Goal: Task Accomplishment & Management: Complete application form

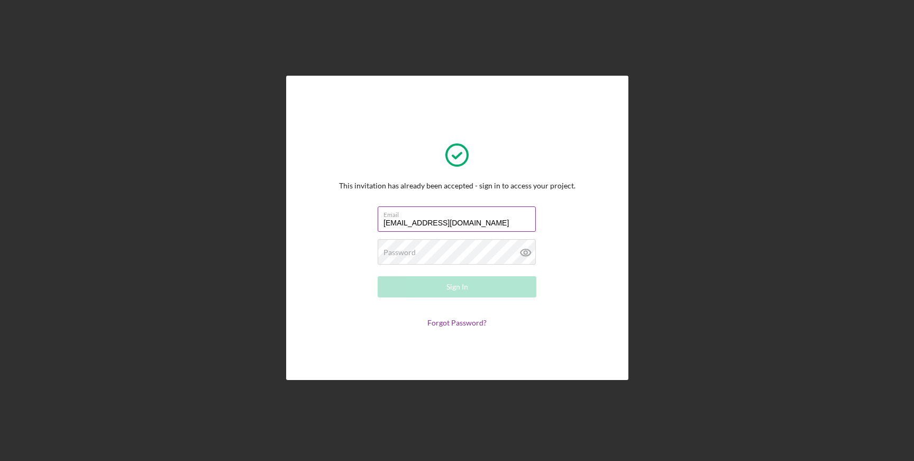
type input "[EMAIL_ADDRESS][DOMAIN_NAME]"
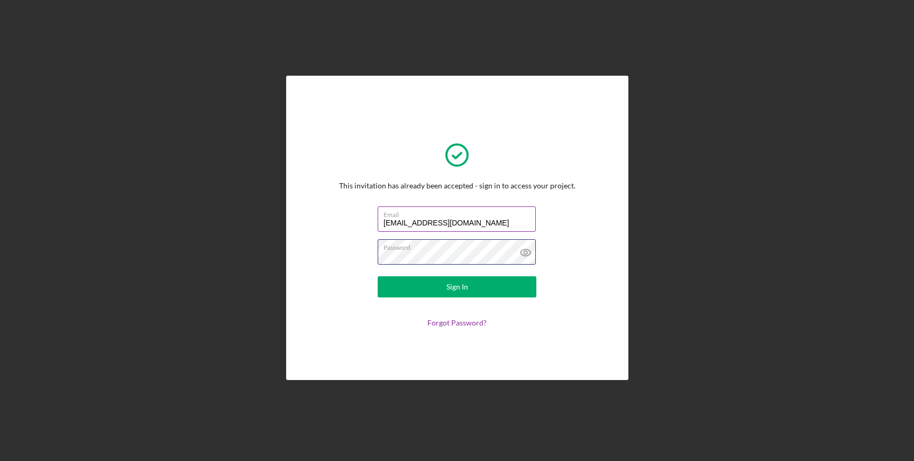
click at [378, 276] on button "Sign In" at bounding box center [457, 286] width 159 height 21
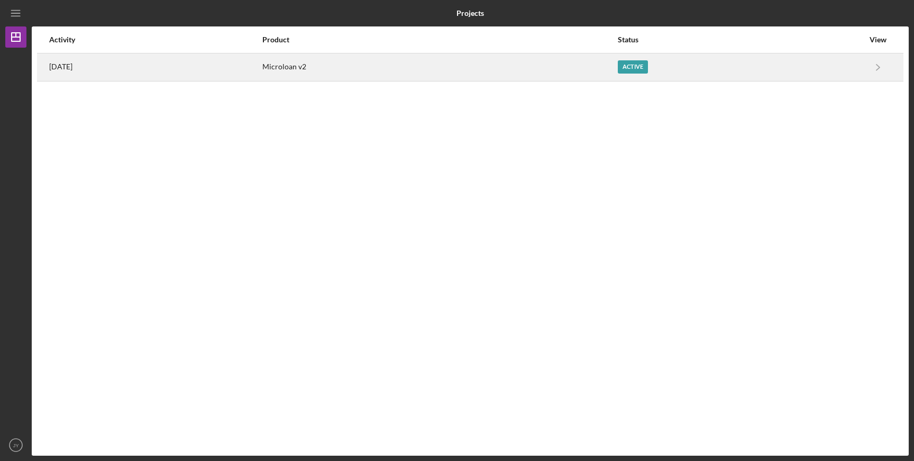
click at [644, 69] on div "Active" at bounding box center [633, 66] width 30 height 13
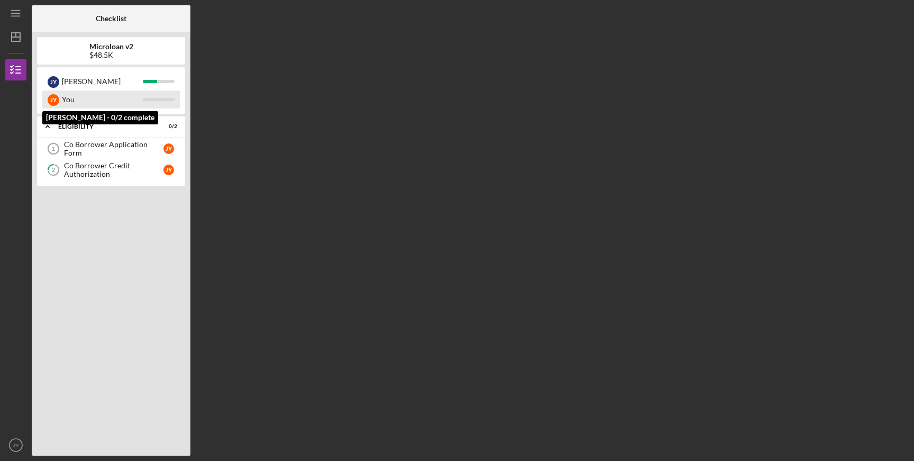
click at [90, 99] on div "You" at bounding box center [102, 99] width 81 height 18
click at [52, 99] on div "J Y" at bounding box center [54, 100] width 12 height 12
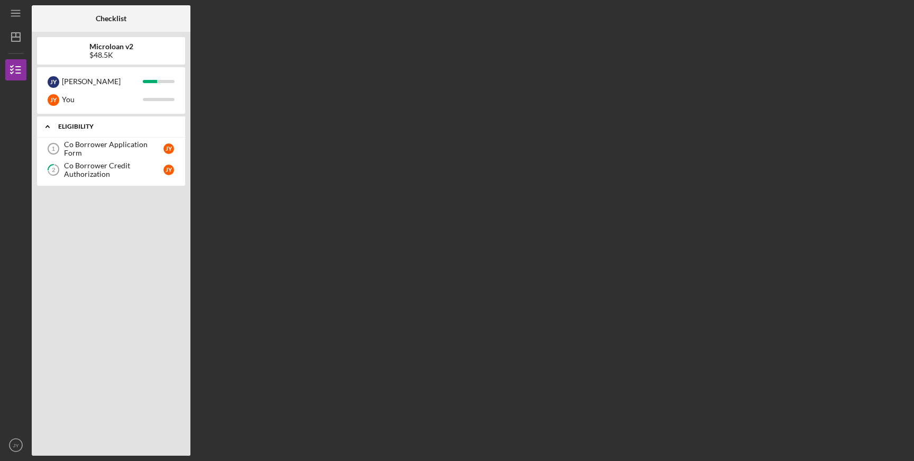
click at [108, 128] on div "Eligibility" at bounding box center [115, 126] width 114 height 6
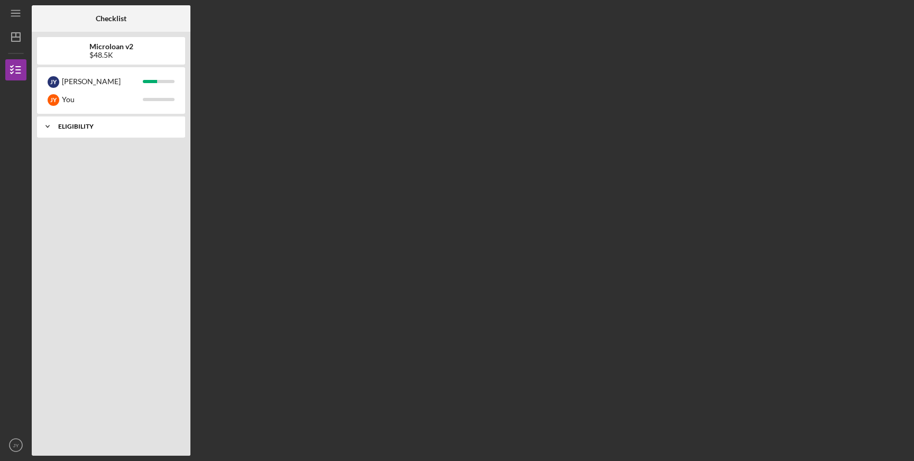
click at [108, 128] on div "Eligibility" at bounding box center [115, 126] width 114 height 6
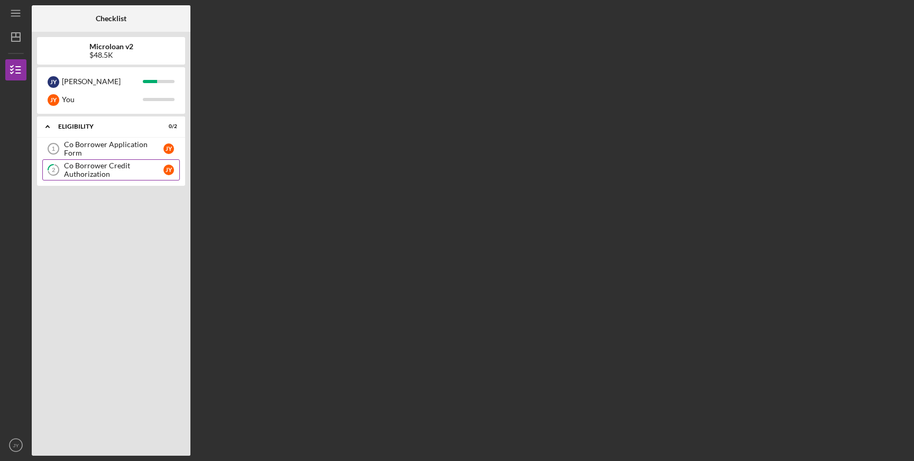
click at [145, 171] on div "Co Borrower Credit Authorization" at bounding box center [113, 169] width 99 height 17
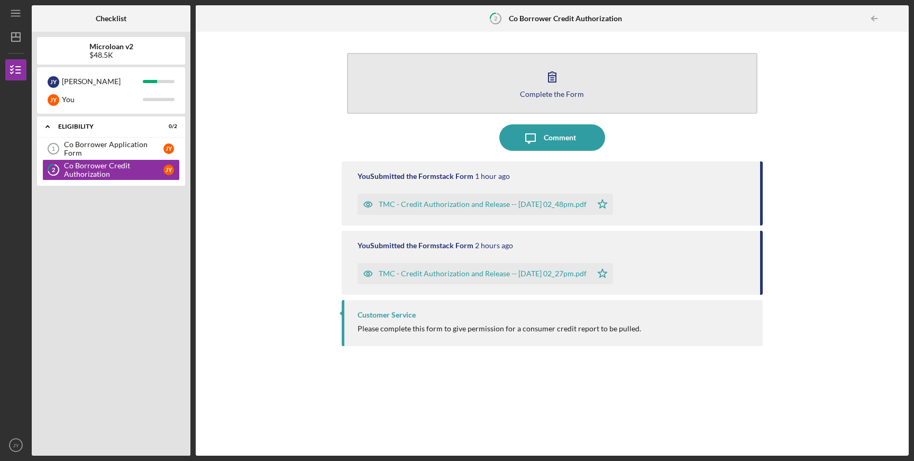
click at [553, 72] on icon "button" at bounding box center [551, 77] width 7 height 10
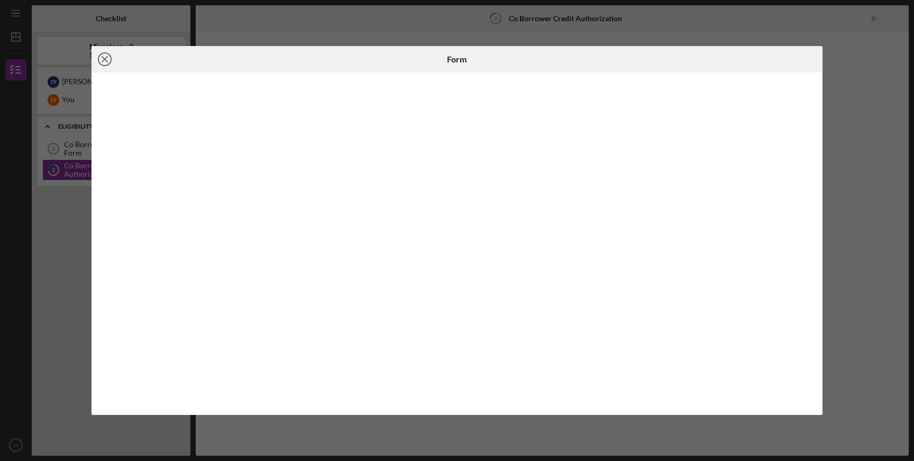
click at [104, 59] on line at bounding box center [104, 59] width 5 height 5
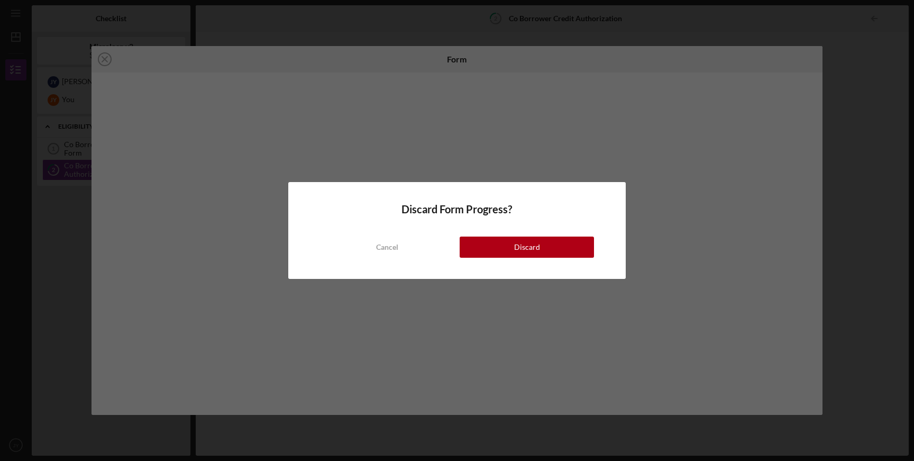
click at [507, 252] on button "Discard" at bounding box center [527, 246] width 134 height 21
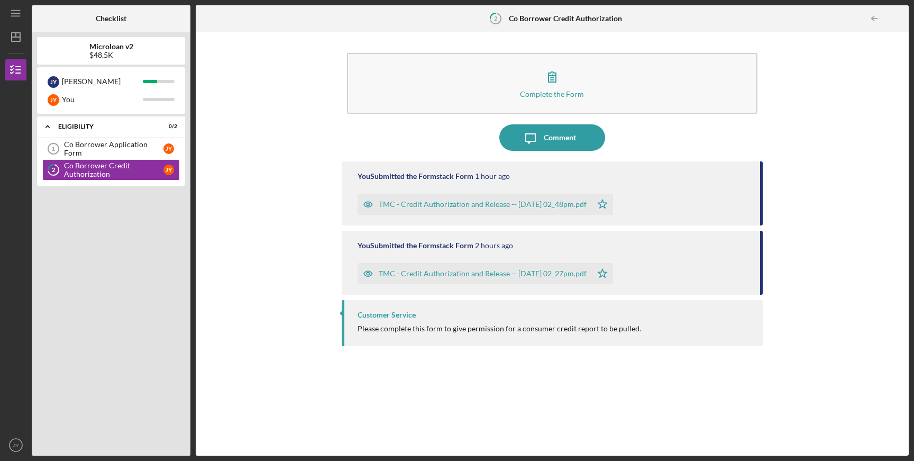
click at [875, 19] on line "button" at bounding box center [874, 19] width 5 height 0
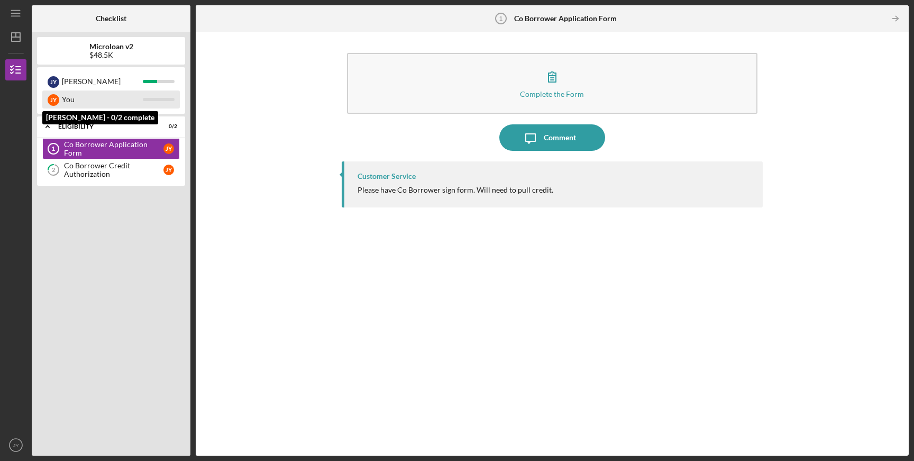
click at [72, 106] on div "You" at bounding box center [102, 99] width 81 height 18
click at [63, 98] on div "You" at bounding box center [102, 99] width 81 height 18
click at [52, 100] on div "J Y" at bounding box center [54, 100] width 12 height 12
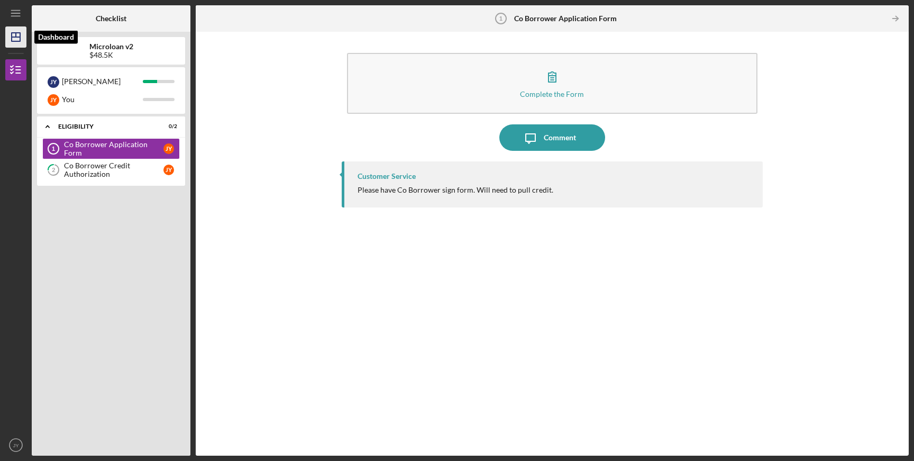
click at [14, 36] on icon "Icon/Dashboard" at bounding box center [16, 37] width 26 height 26
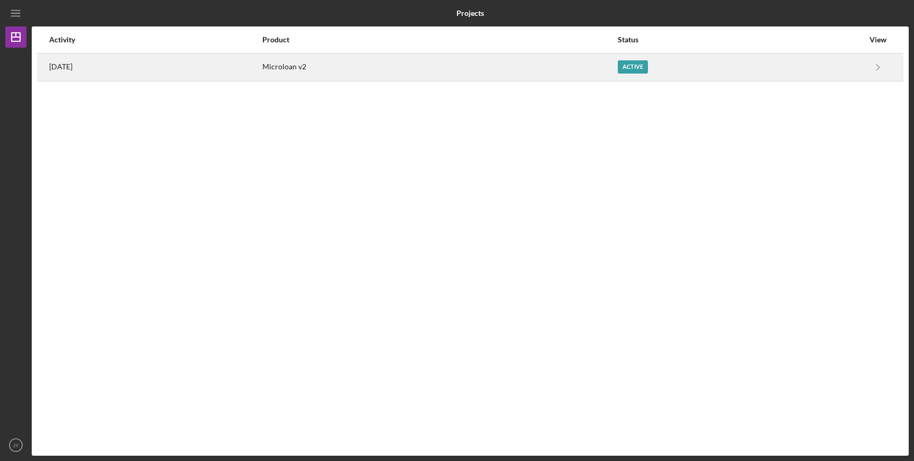
click at [648, 65] on div "Active" at bounding box center [633, 66] width 30 height 13
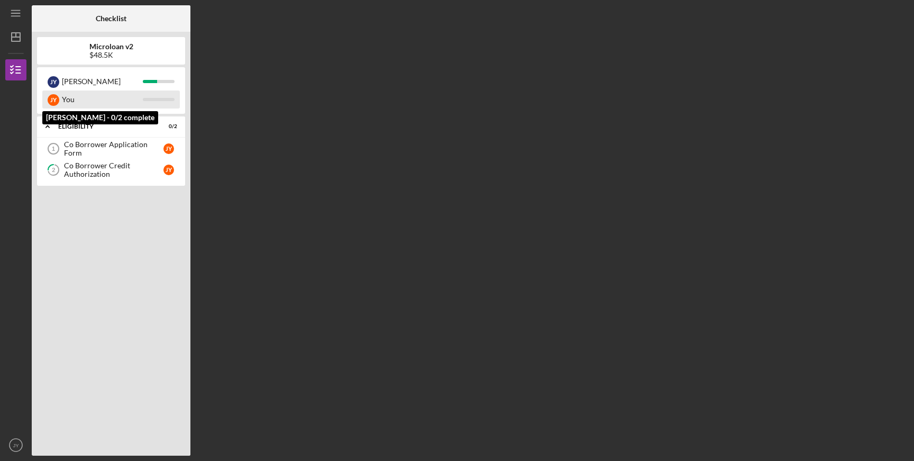
click at [126, 99] on div "You" at bounding box center [102, 99] width 81 height 18
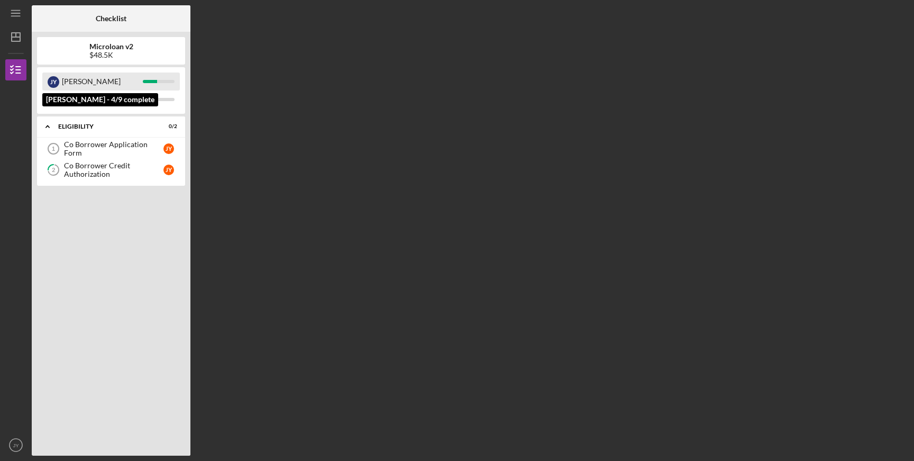
click at [119, 79] on div "[PERSON_NAME]" at bounding box center [102, 81] width 81 height 18
click at [152, 78] on div "[PERSON_NAME]" at bounding box center [111, 81] width 138 height 18
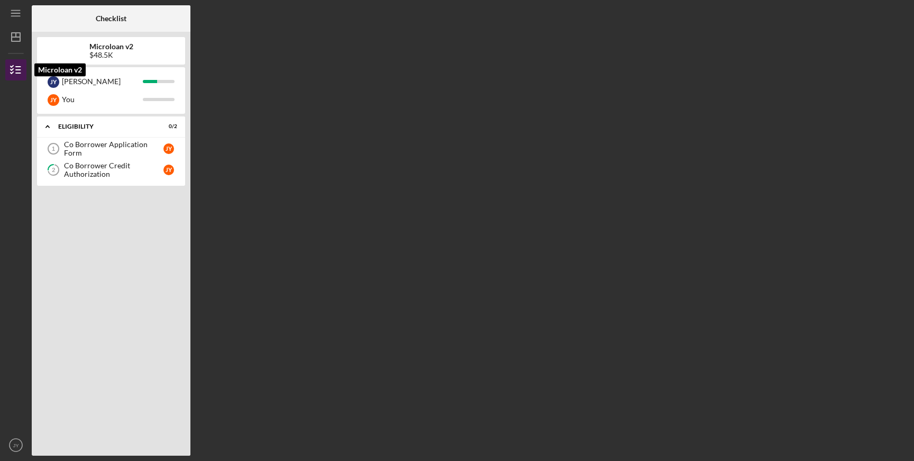
click at [20, 68] on icon "button" at bounding box center [16, 70] width 26 height 26
click at [124, 168] on div "Co Borrower Credit Authorization" at bounding box center [113, 169] width 99 height 17
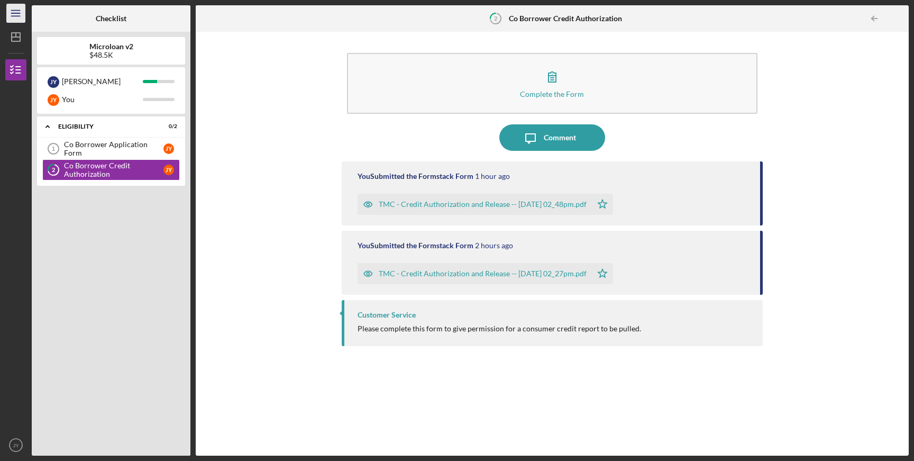
click at [13, 14] on icon "Icon/Menu" at bounding box center [16, 14] width 24 height 24
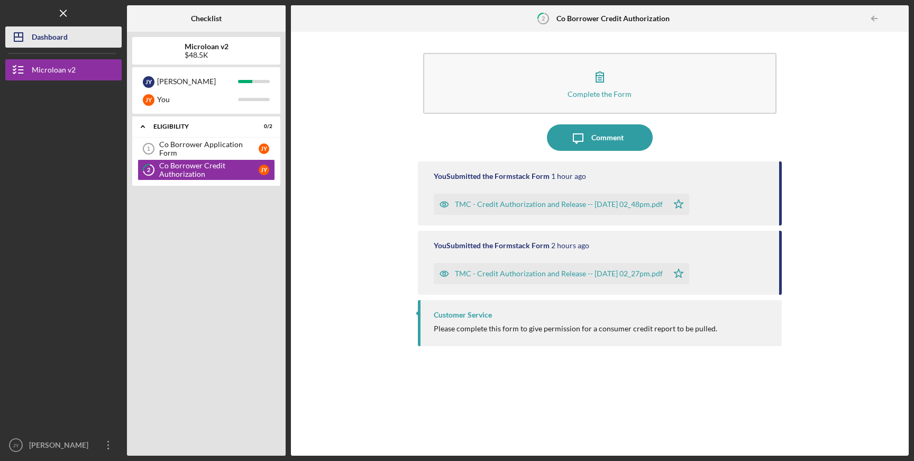
click at [39, 36] on div "Dashboard" at bounding box center [50, 38] width 36 height 24
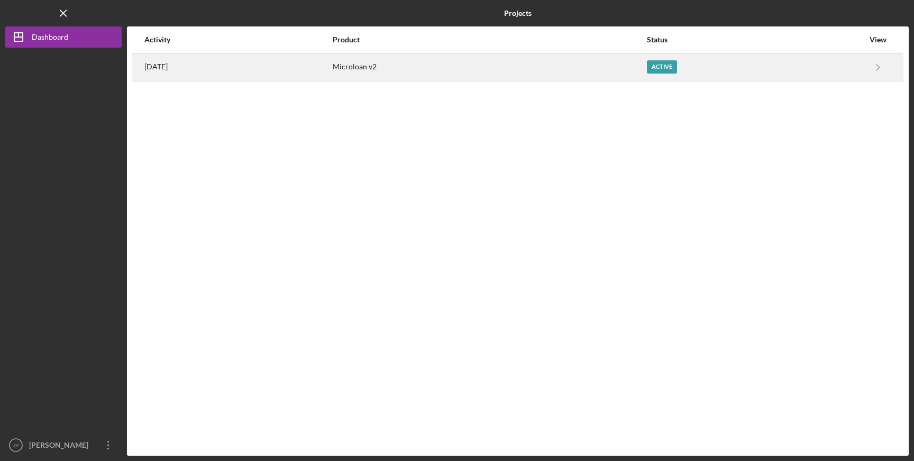
click at [154, 67] on time "[DATE]" at bounding box center [155, 66] width 23 height 8
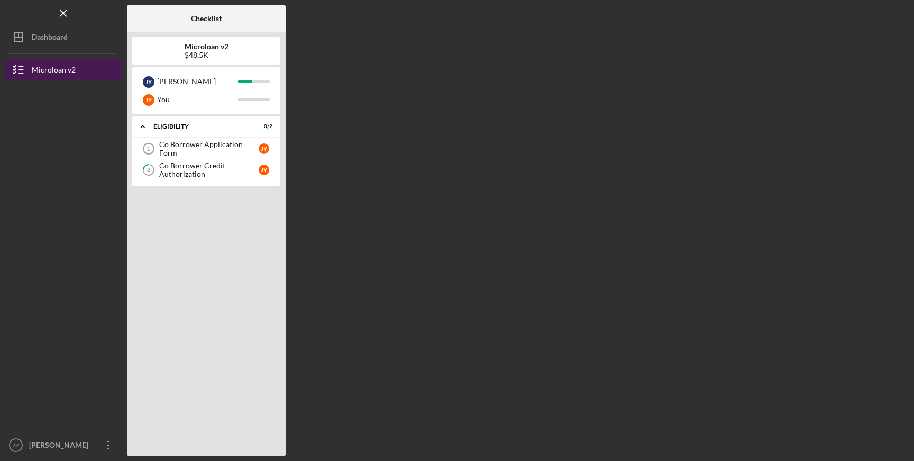
click at [45, 70] on div "Microloan v2" at bounding box center [54, 71] width 44 height 24
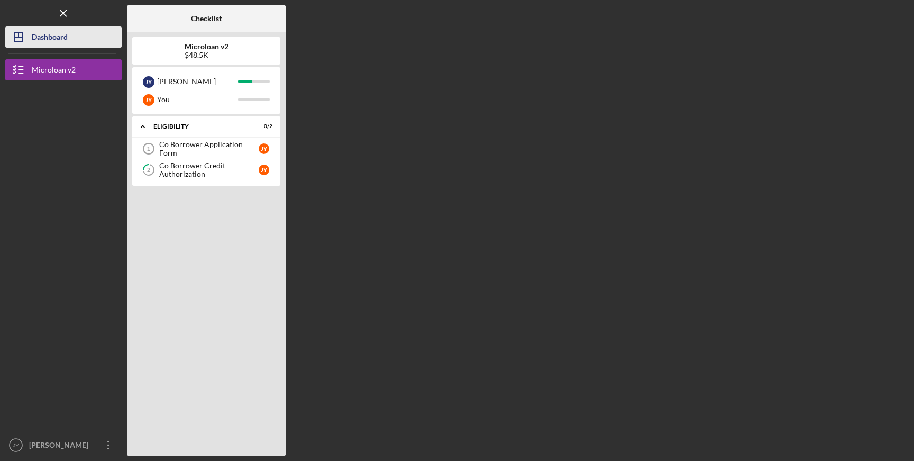
click at [30, 35] on icon "Icon/Dashboard" at bounding box center [18, 37] width 26 height 26
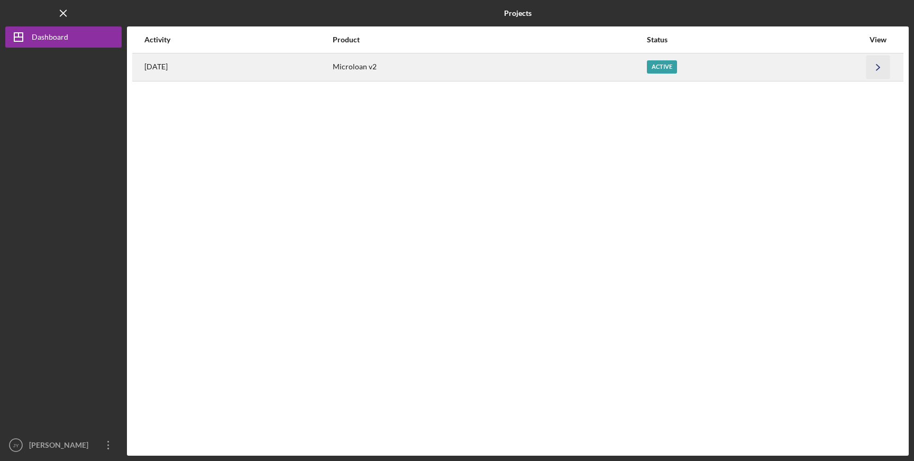
click at [879, 62] on icon "Icon/Navigate" at bounding box center [878, 67] width 24 height 24
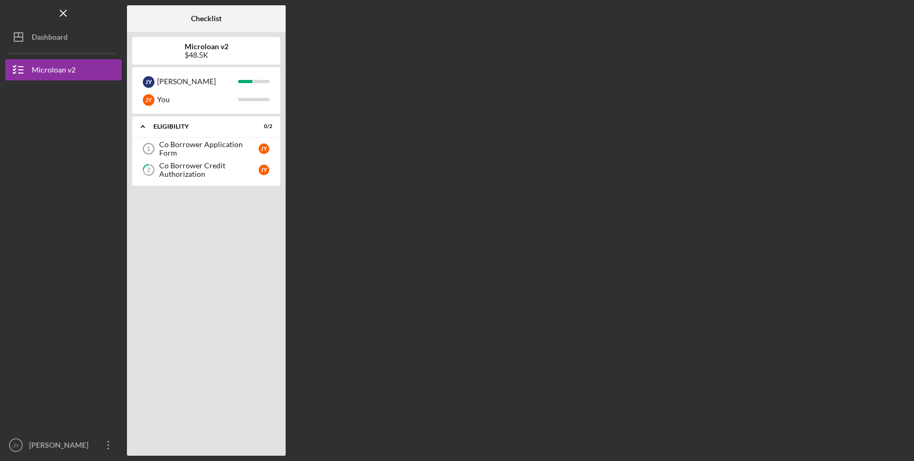
click at [879, 62] on div "Checklist Microloan v2 $48.5K J Y [PERSON_NAME] You Icon/Expander Eligibility 0…" at bounding box center [518, 230] width 782 height 450
drag, startPoint x: 31, startPoint y: 39, endPoint x: 81, endPoint y: 41, distance: 50.3
click at [31, 39] on icon "Icon/Dashboard" at bounding box center [18, 37] width 26 height 26
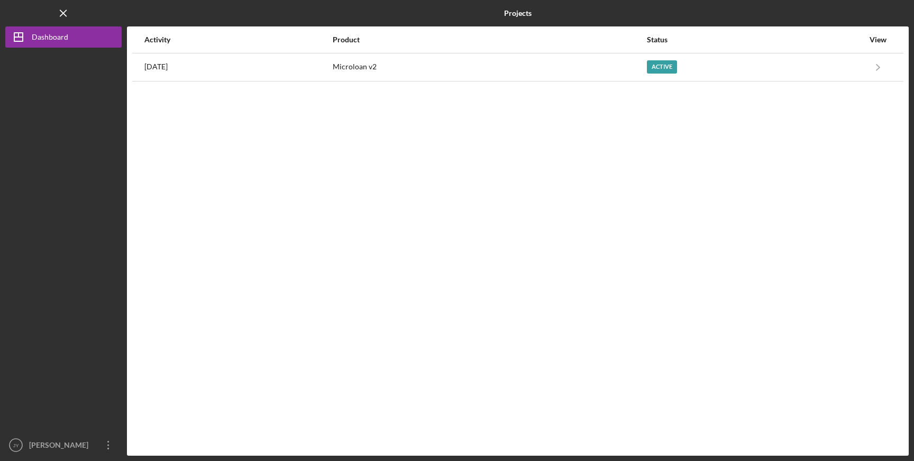
click at [884, 42] on div "View" at bounding box center [878, 39] width 26 height 8
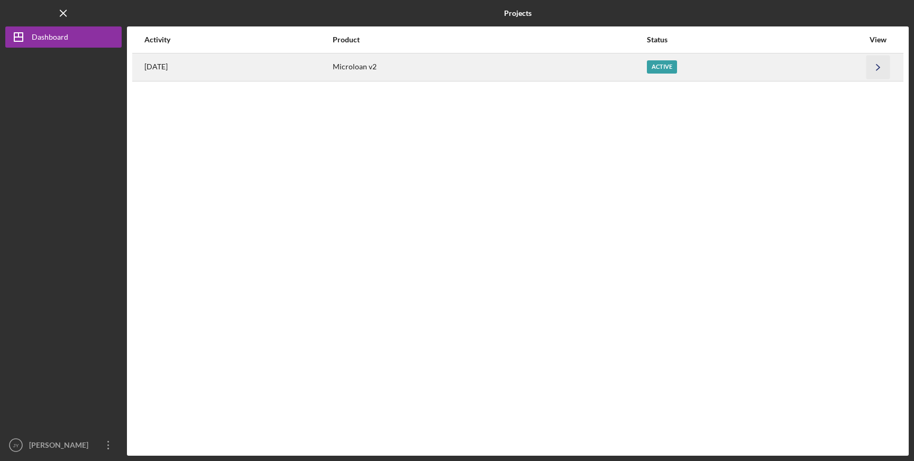
click at [878, 69] on icon "Icon/Navigate" at bounding box center [878, 67] width 24 height 24
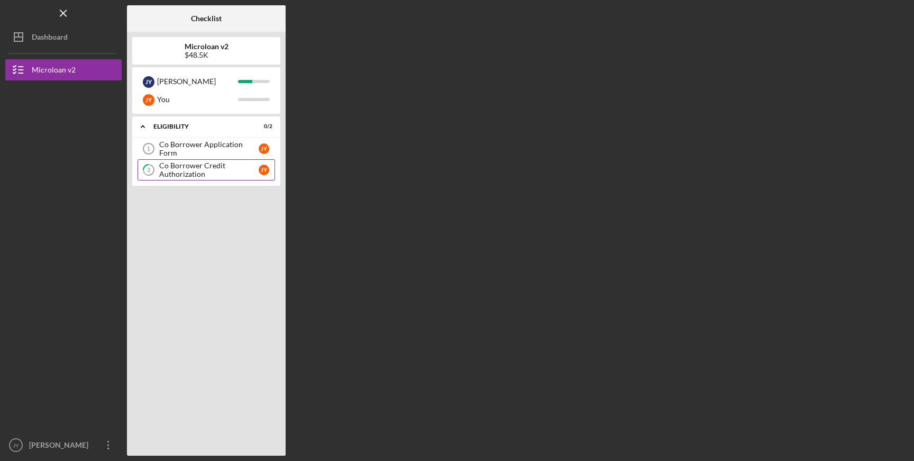
click at [180, 163] on div "Co Borrower Credit Authorization" at bounding box center [208, 169] width 99 height 17
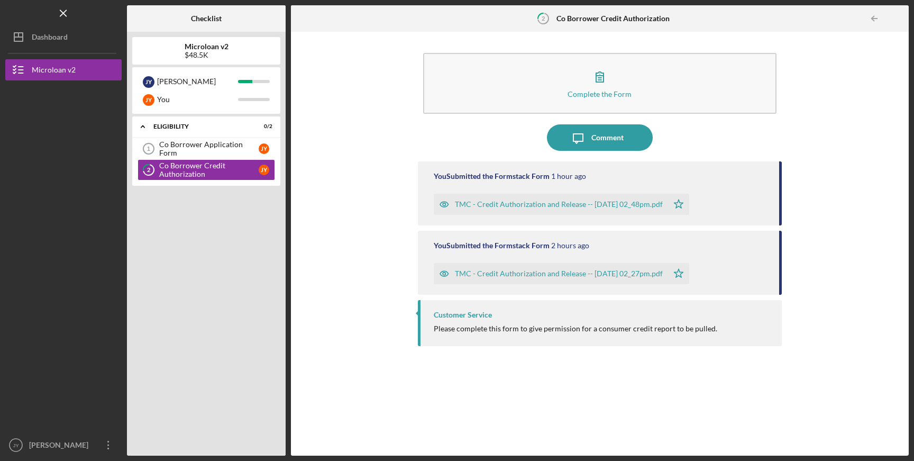
click at [537, 334] on div "Customer Service Please complete this form to give permission for a consumer cr…" at bounding box center [600, 323] width 364 height 46
click at [430, 412] on div "You Submitted the Formstack Form 1 hour ago TMC - Credit Authorization and Rele…" at bounding box center [600, 300] width 364 height 278
click at [58, 70] on div "Microloan v2" at bounding box center [54, 71] width 44 height 24
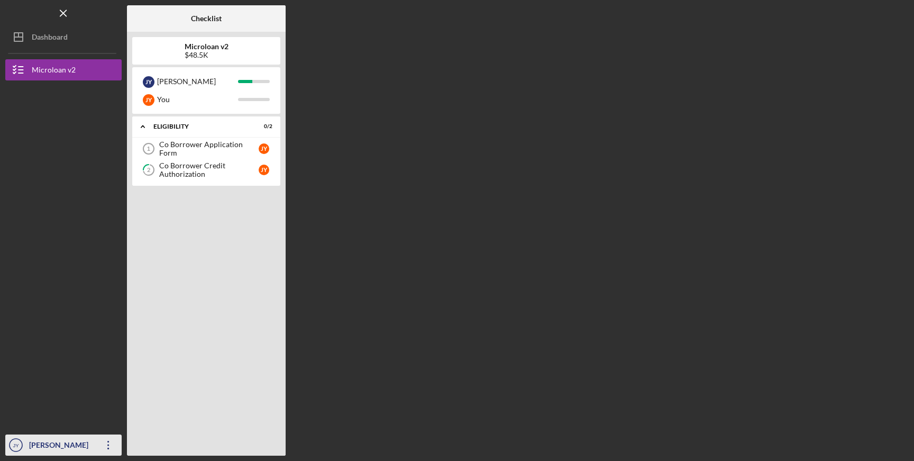
click at [74, 442] on div "[PERSON_NAME]" at bounding box center [60, 446] width 69 height 24
click at [508, 336] on div "Checklist Microloan v2 $48.5K J Y [PERSON_NAME] You Icon/Expander Eligibility 0…" at bounding box center [518, 230] width 782 height 450
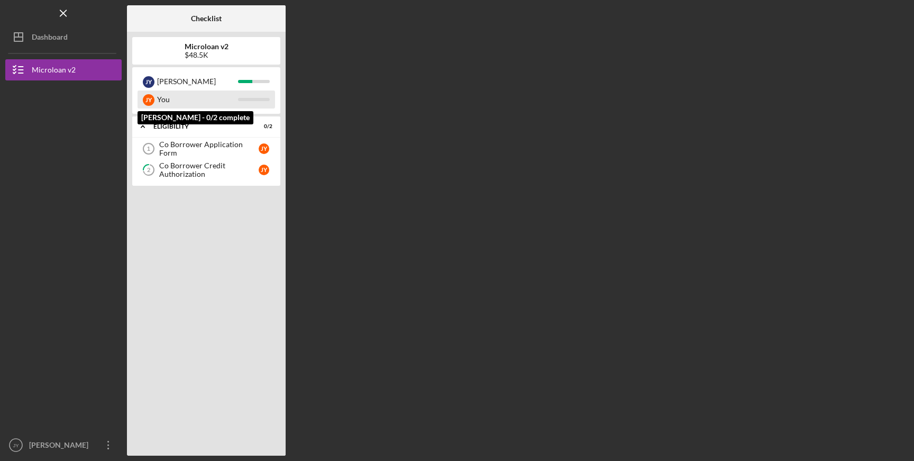
click at [213, 102] on div "You" at bounding box center [197, 99] width 81 height 18
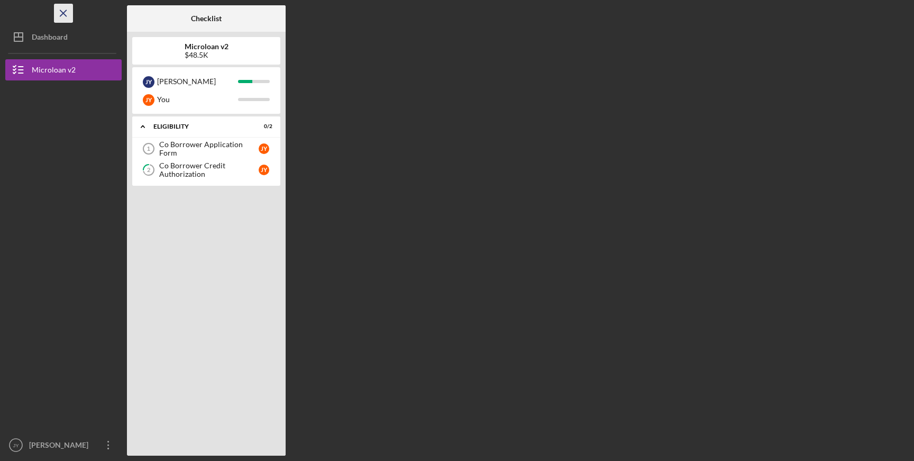
click at [67, 11] on icon "Icon/Menu Close" at bounding box center [64, 14] width 24 height 24
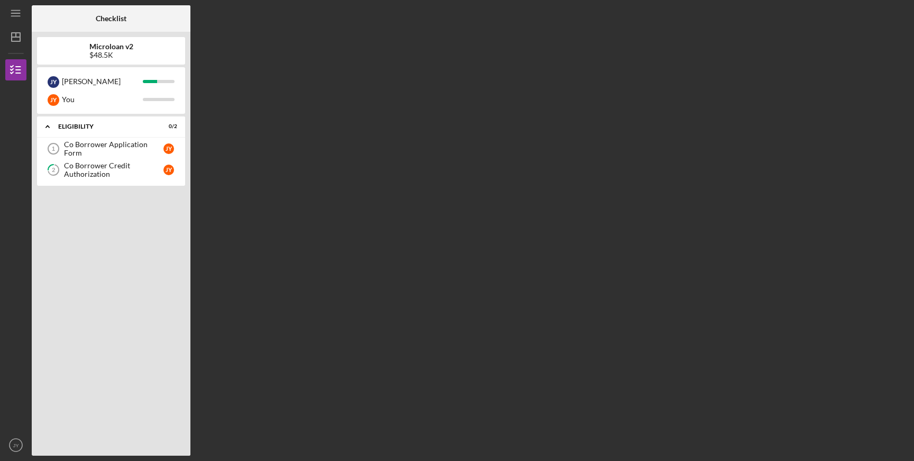
click at [105, 57] on div "$48.5K" at bounding box center [111, 55] width 44 height 8
click at [108, 47] on b "Microloan v2" at bounding box center [111, 46] width 44 height 8
click at [55, 99] on div "J Y" at bounding box center [54, 100] width 12 height 12
click at [159, 102] on div "J Y You" at bounding box center [111, 99] width 138 height 18
drag, startPoint x: 159, startPoint y: 102, endPoint x: 130, endPoint y: 59, distance: 52.1
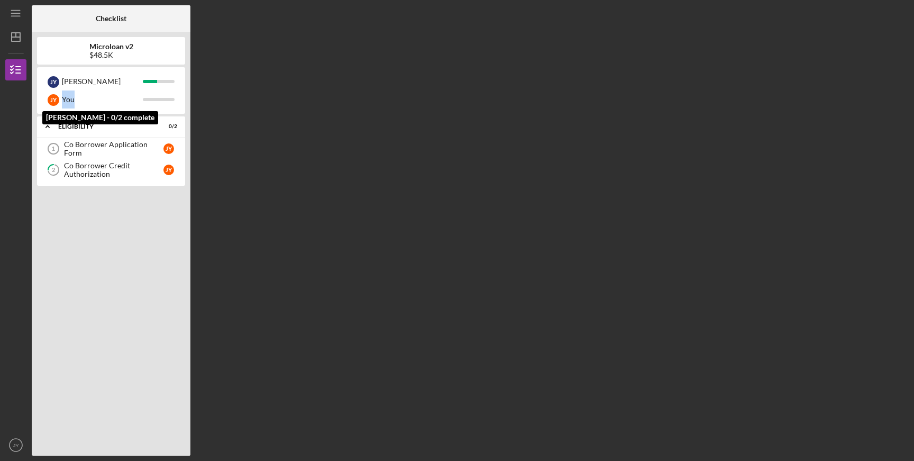
click at [144, 79] on div "[PERSON_NAME] J Y You [PERSON_NAME] - 0/2 complete" at bounding box center [111, 90] width 148 height 47
click at [122, 41] on div "Microloan v2 $48.5K" at bounding box center [111, 51] width 148 height 28
click at [115, 24] on div "Checklist" at bounding box center [111, 18] width 31 height 26
click at [14, 11] on icon "Icon/Menu" at bounding box center [16, 14] width 24 height 24
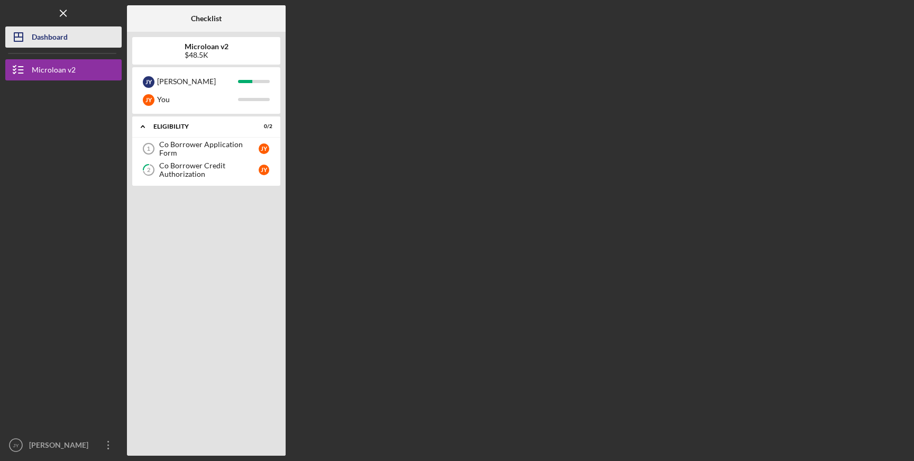
click at [26, 31] on icon "Icon/Dashboard" at bounding box center [18, 37] width 26 height 26
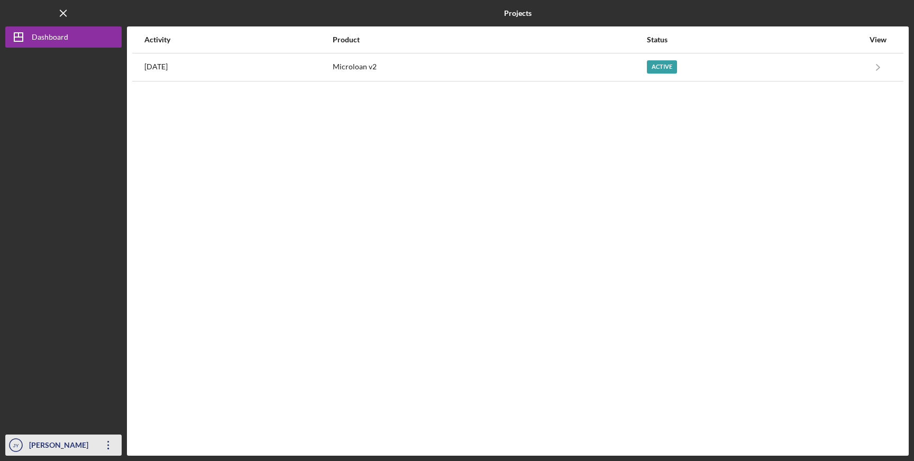
click at [45, 445] on div "[PERSON_NAME]" at bounding box center [60, 446] width 69 height 24
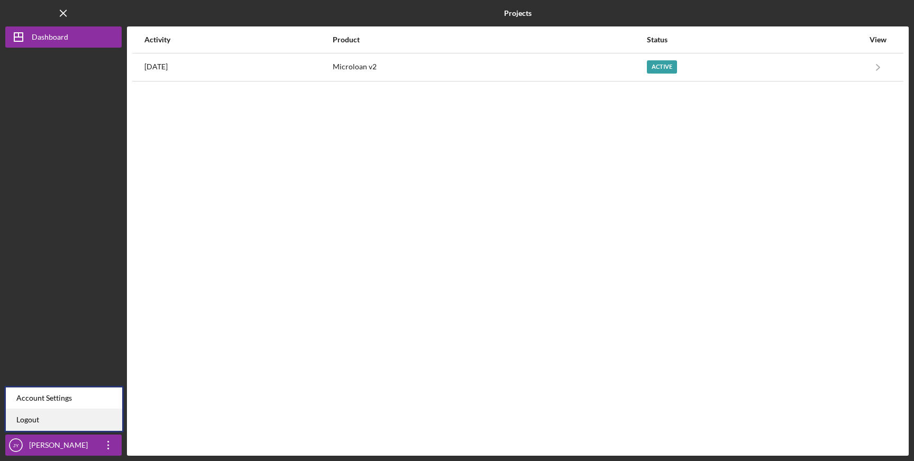
click at [30, 418] on link "Logout" at bounding box center [64, 420] width 116 height 22
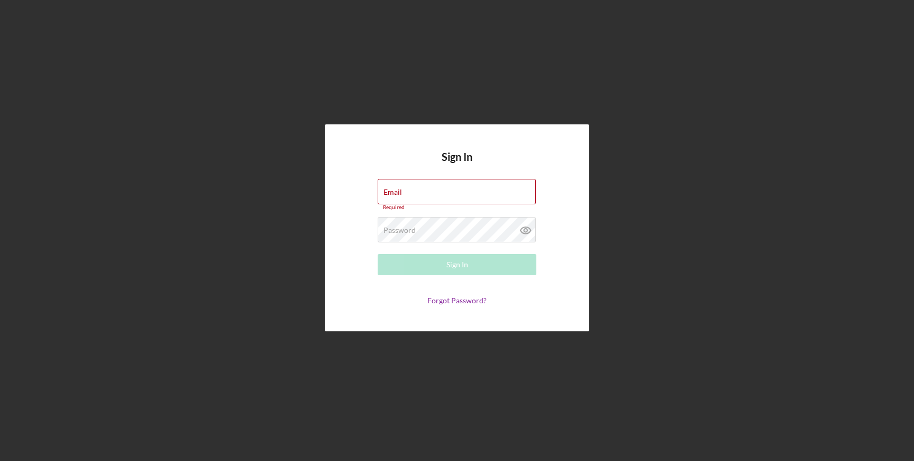
type input "[EMAIL_ADDRESS][DOMAIN_NAME]"
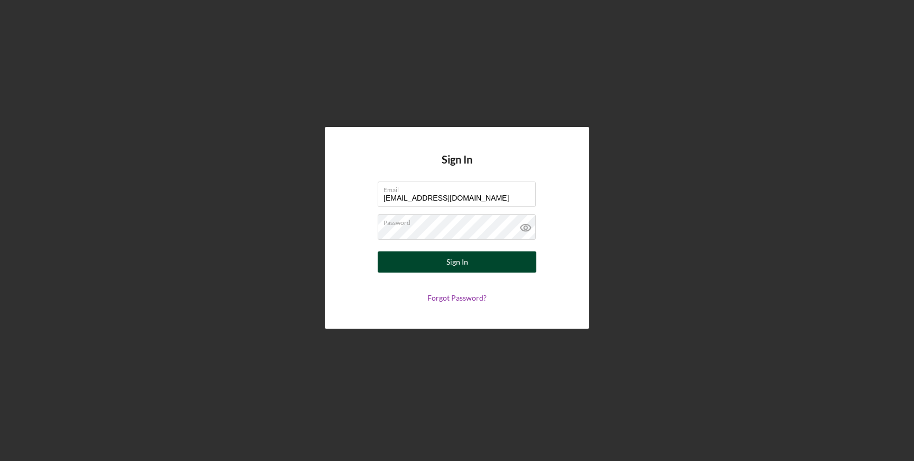
drag, startPoint x: 499, startPoint y: 270, endPoint x: 493, endPoint y: 266, distance: 7.3
click at [498, 268] on button "Sign In" at bounding box center [457, 261] width 159 height 21
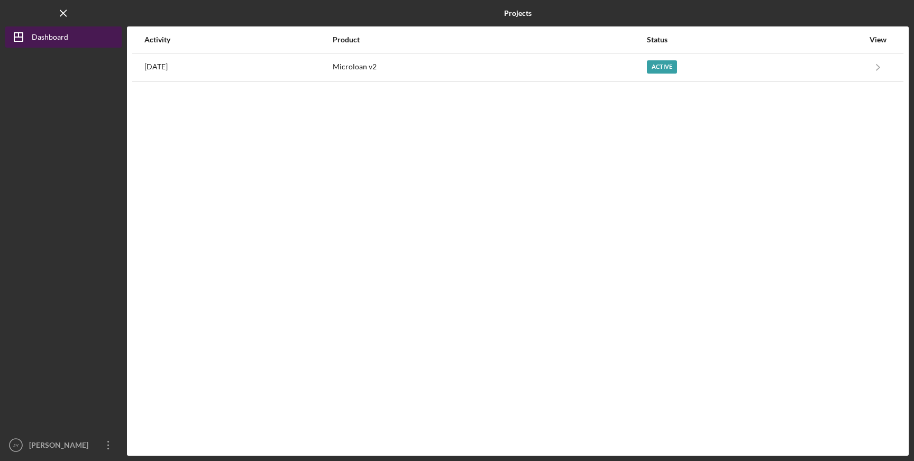
click at [62, 41] on div "Dashboard" at bounding box center [50, 38] width 36 height 24
click at [15, 39] on icon "Icon/Dashboard" at bounding box center [18, 37] width 26 height 26
click at [63, 12] on line "button" at bounding box center [63, 13] width 6 height 6
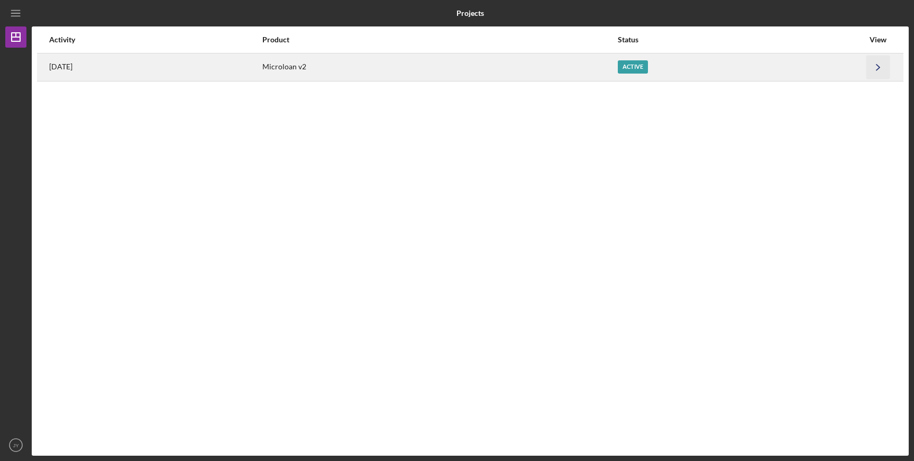
click at [867, 64] on icon "Icon/Navigate" at bounding box center [878, 67] width 24 height 24
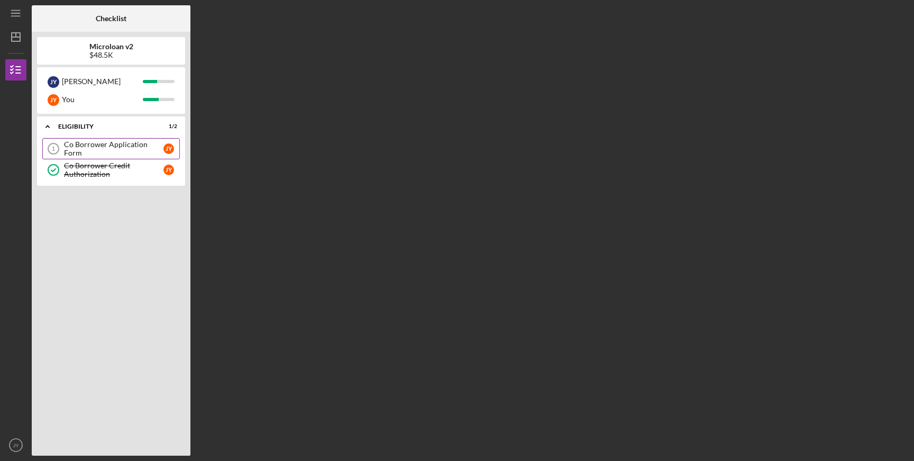
click at [108, 148] on div "Co Borrower Application Form" at bounding box center [113, 148] width 99 height 17
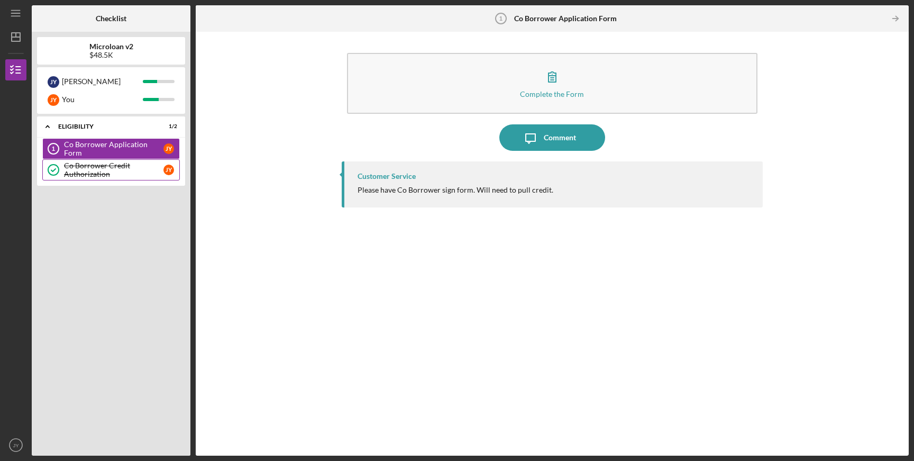
click at [105, 168] on div "Co Borrower Credit Authorization" at bounding box center [113, 169] width 99 height 17
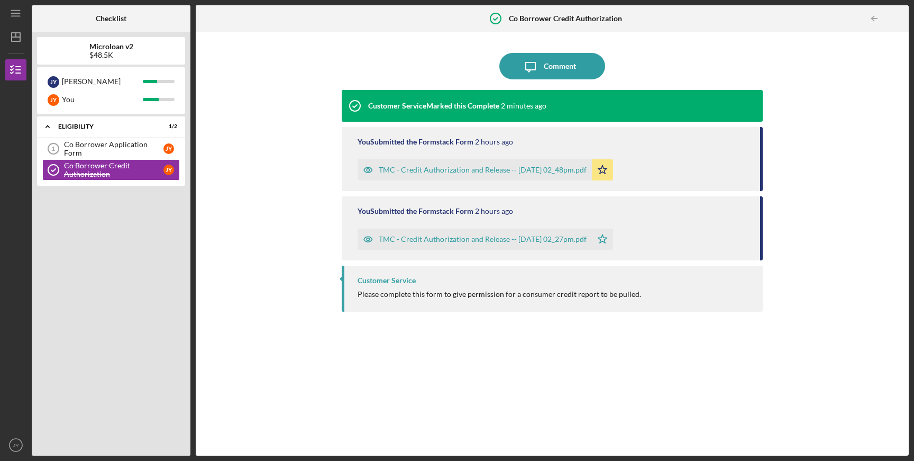
click at [496, 19] on polyline at bounding box center [495, 18] width 4 height 3
click at [876, 14] on icon "Icon/Table Pagination Arrow" at bounding box center [874, 19] width 24 height 24
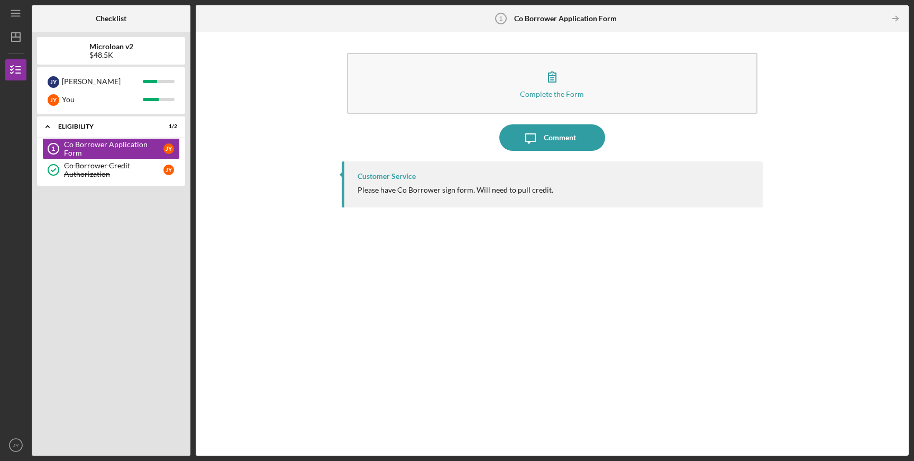
click at [876, 14] on div at bounding box center [871, 18] width 21 height 21
click at [112, 102] on div "You" at bounding box center [102, 99] width 81 height 18
click at [17, 42] on icon "Icon/Dashboard" at bounding box center [16, 37] width 26 height 26
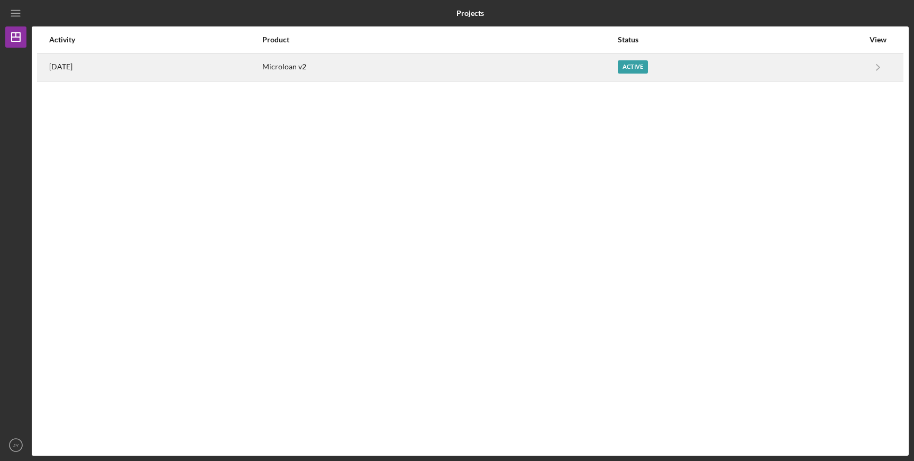
click at [637, 69] on div "Active" at bounding box center [633, 66] width 30 height 13
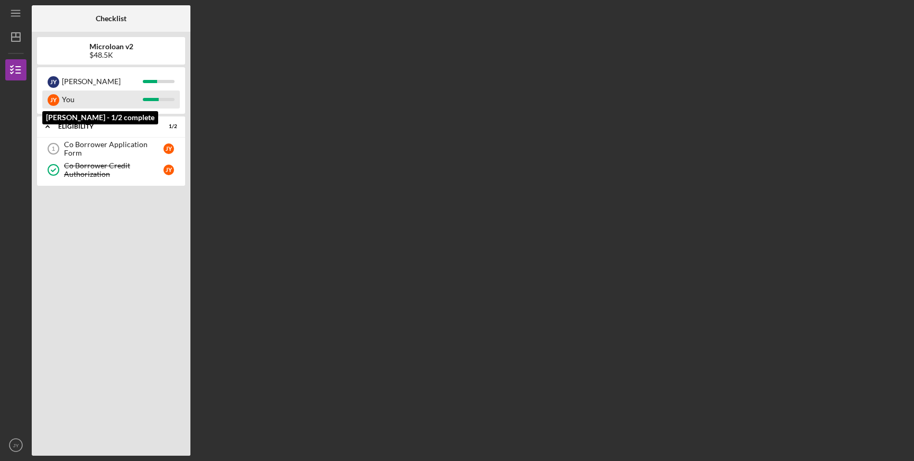
click at [88, 102] on div "You" at bounding box center [102, 99] width 81 height 18
click at [149, 102] on div "J Y You" at bounding box center [111, 99] width 138 height 18
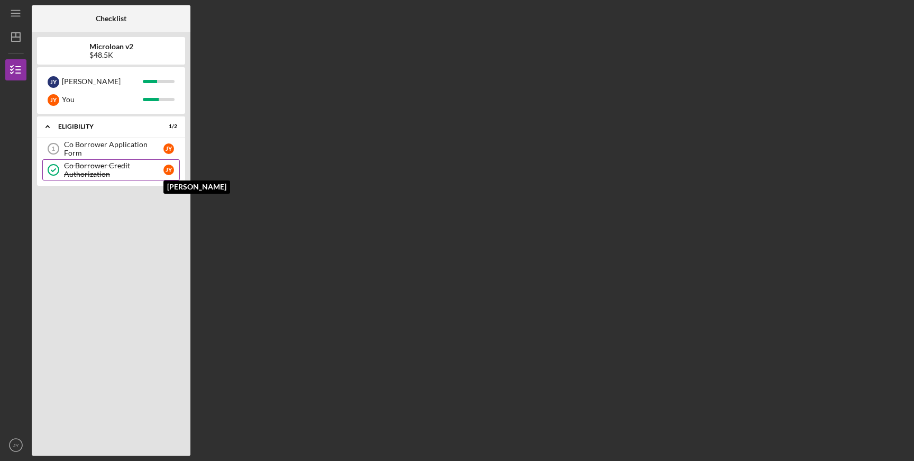
click at [172, 166] on div "J Y" at bounding box center [168, 169] width 11 height 11
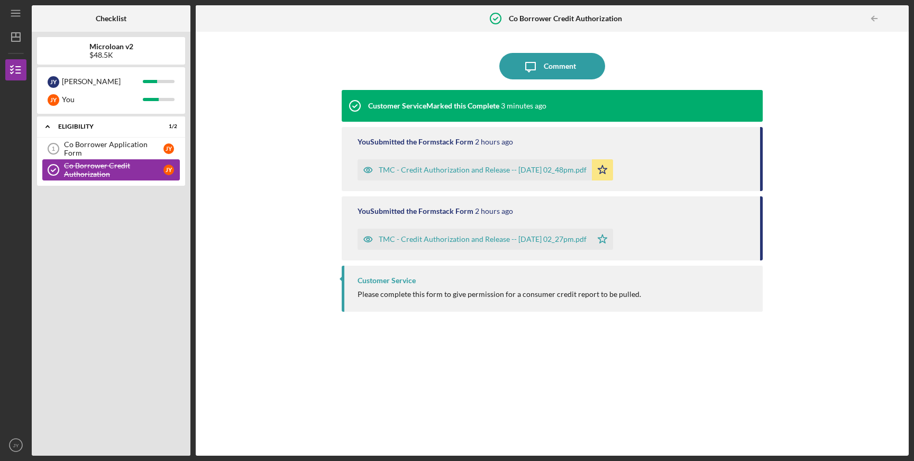
click at [120, 169] on div "Co Borrower Credit Authorization" at bounding box center [113, 169] width 99 height 17
click at [120, 140] on link "Co Borrower Application Form 1 Co Borrower Application Form J Y" at bounding box center [111, 148] width 138 height 21
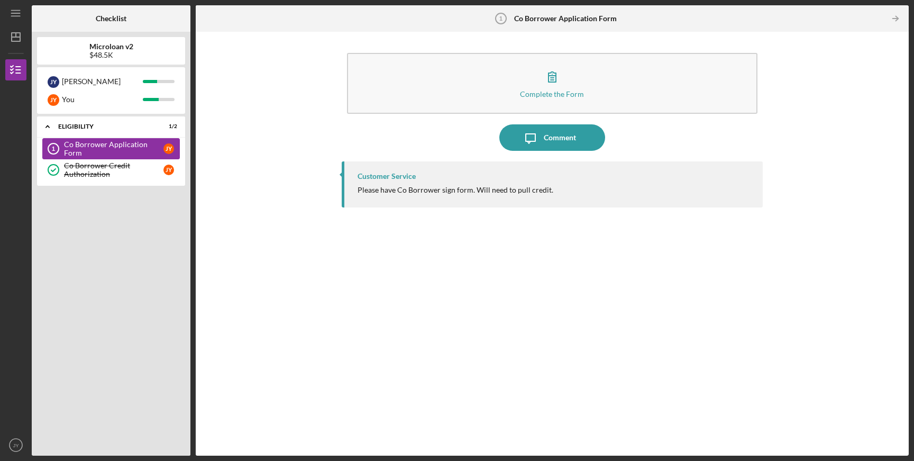
click at [119, 148] on div "Co Borrower Application Form" at bounding box center [113, 148] width 99 height 17
click at [108, 170] on div "Co Borrower Credit Authorization" at bounding box center [113, 169] width 99 height 17
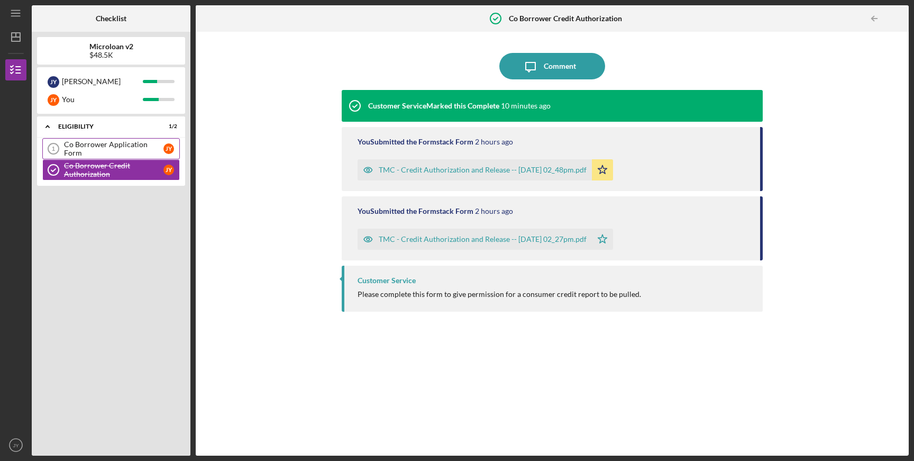
click at [55, 149] on icon "Co Borrower Application Form 1" at bounding box center [53, 148] width 26 height 26
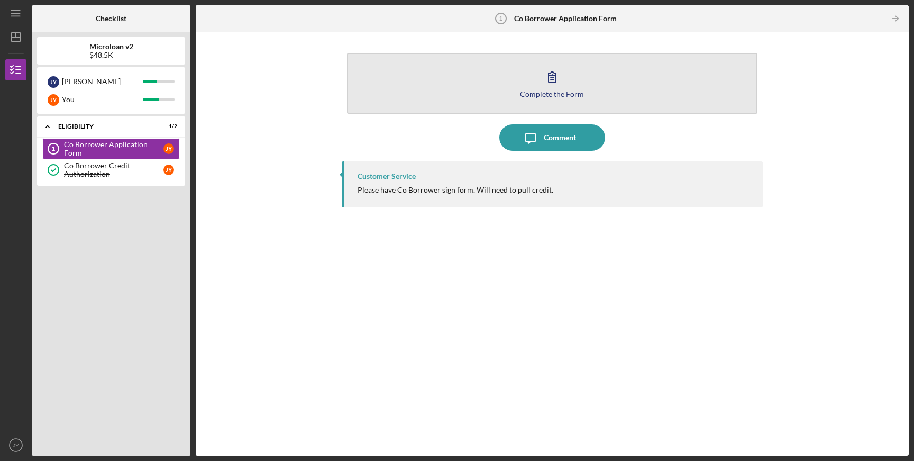
drag, startPoint x: 560, startPoint y: 81, endPoint x: 551, endPoint y: 78, distance: 9.7
click at [580, 90] on div "Complete the Form" at bounding box center [552, 94] width 64 height 8
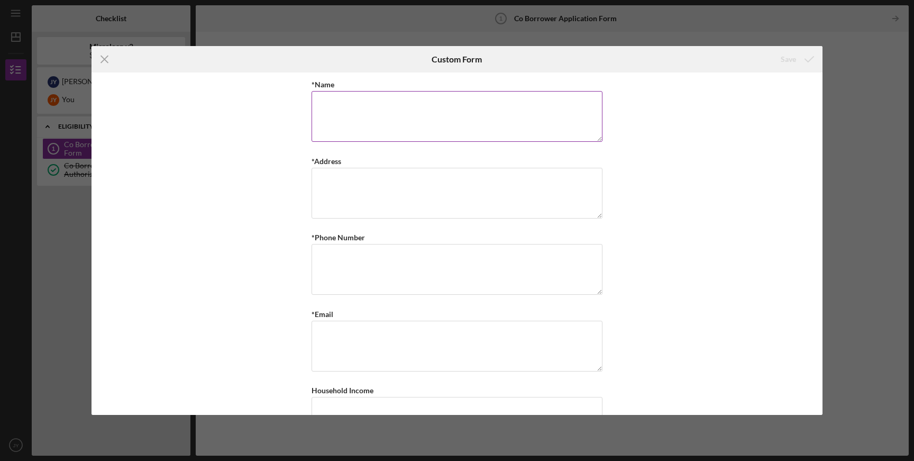
click at [424, 112] on textarea "*Name" at bounding box center [457, 116] width 291 height 51
type textarea "[PERSON_NAME]"
click at [382, 181] on textarea "4859 W Slau" at bounding box center [457, 193] width 291 height 51
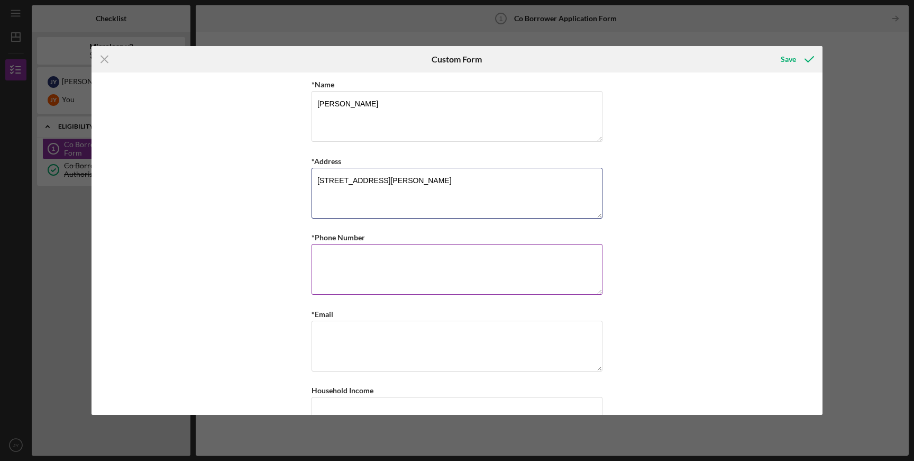
type textarea "[STREET_ADDRESS][PERSON_NAME]"
click at [488, 254] on textarea "*Phone Number" at bounding box center [457, 269] width 291 height 51
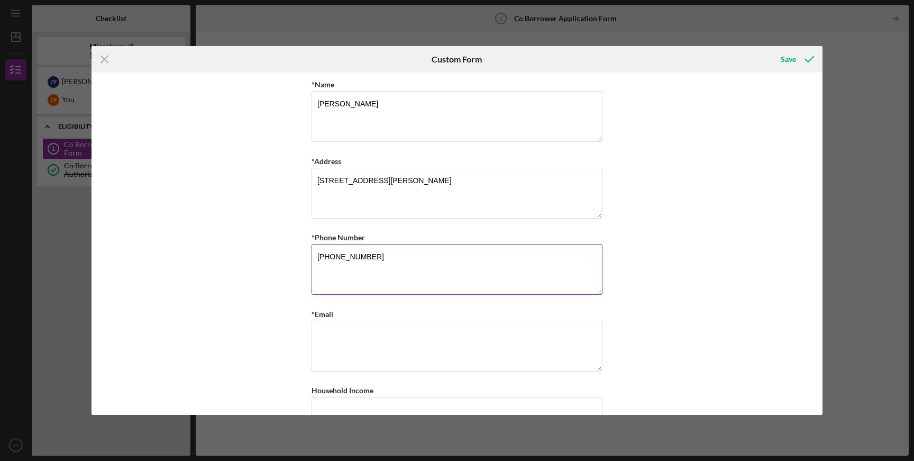
type textarea "[PHONE_NUMBER]"
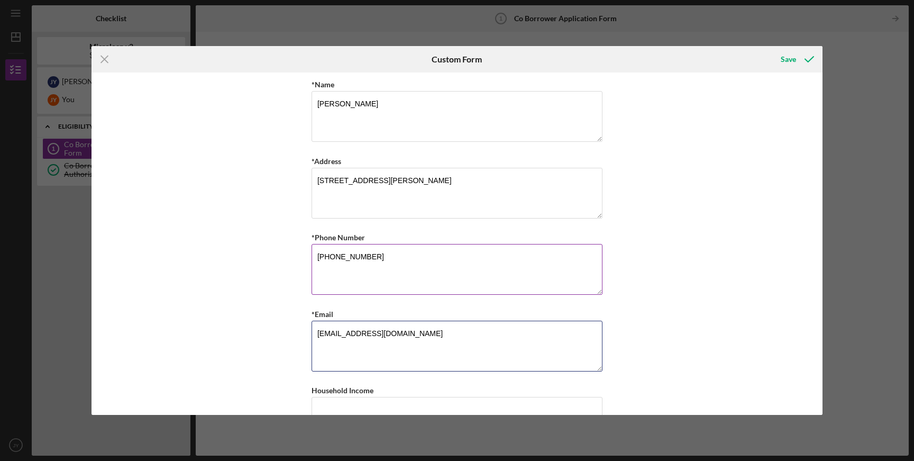
type textarea "[EMAIL_ADDRESS][DOMAIN_NAME]"
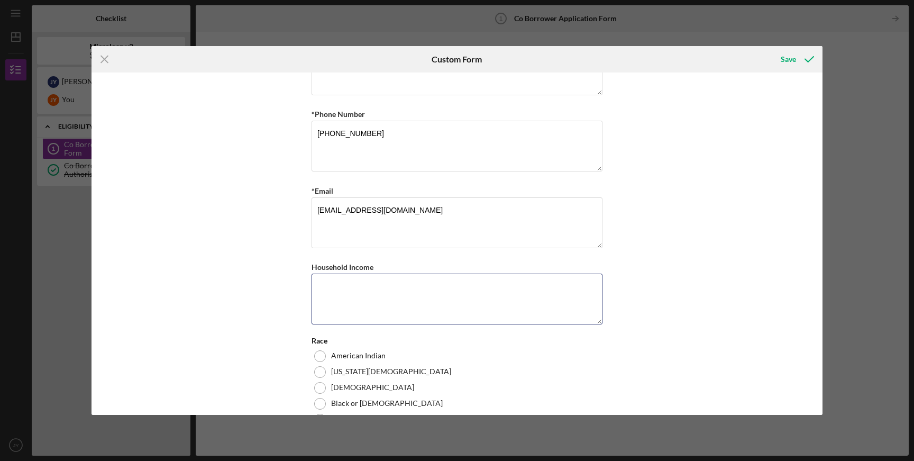
scroll to position [170, 0]
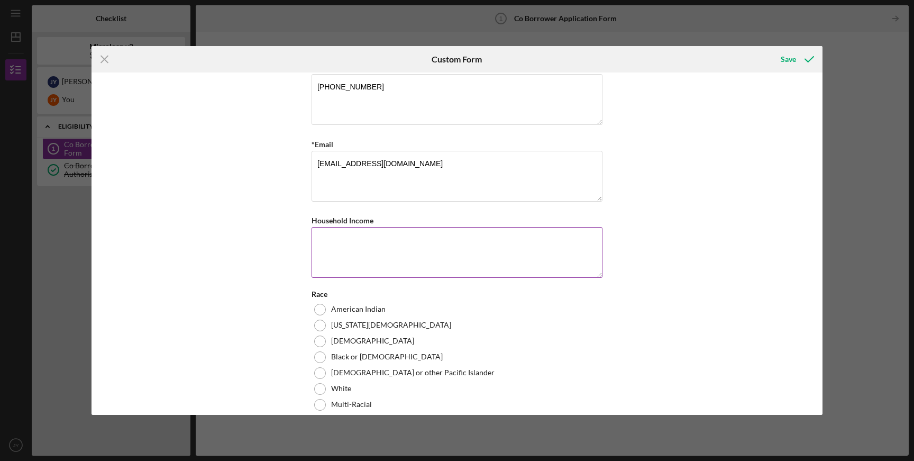
click at [377, 255] on textarea "Household Income" at bounding box center [457, 252] width 291 height 51
type textarea "1"
type textarea "$190,000"
drag, startPoint x: 363, startPoint y: 240, endPoint x: 278, endPoint y: 238, distance: 85.2
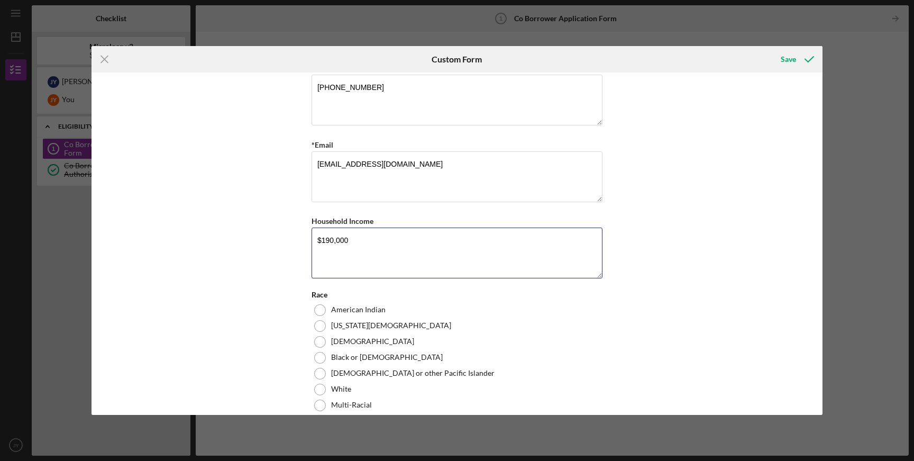
click at [278, 239] on div "*Name [PERSON_NAME] *Address [STREET_ADDRESS][PERSON_NAME] *Phone Number [PHONE…" at bounding box center [456, 243] width 731 height 342
type textarea "$390,000.00"
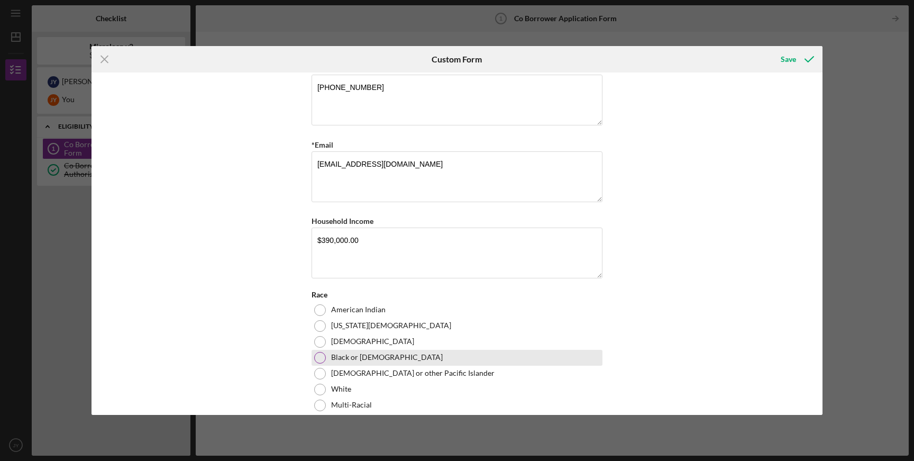
click at [318, 360] on div at bounding box center [320, 358] width 12 height 12
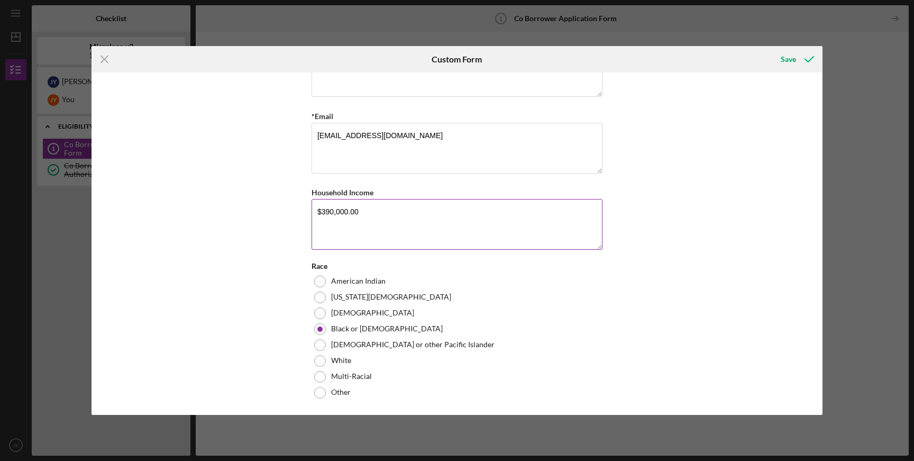
scroll to position [198, 0]
click at [789, 62] on div "Save" at bounding box center [788, 59] width 15 height 21
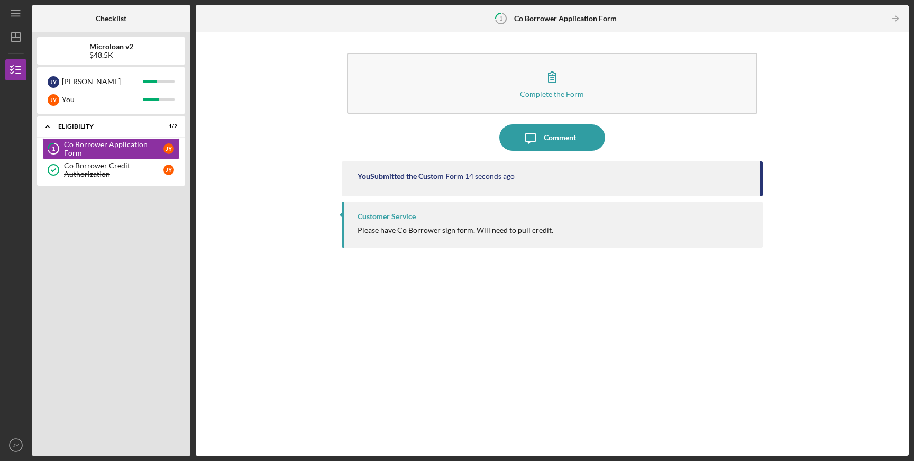
click at [565, 20] on b "Co Borrower Application Form" at bounding box center [565, 18] width 103 height 8
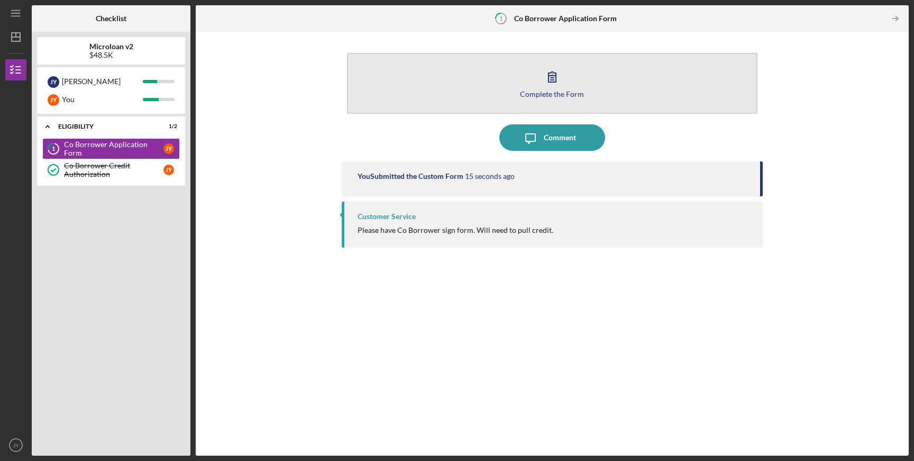
click at [551, 81] on icon "button" at bounding box center [551, 77] width 7 height 10
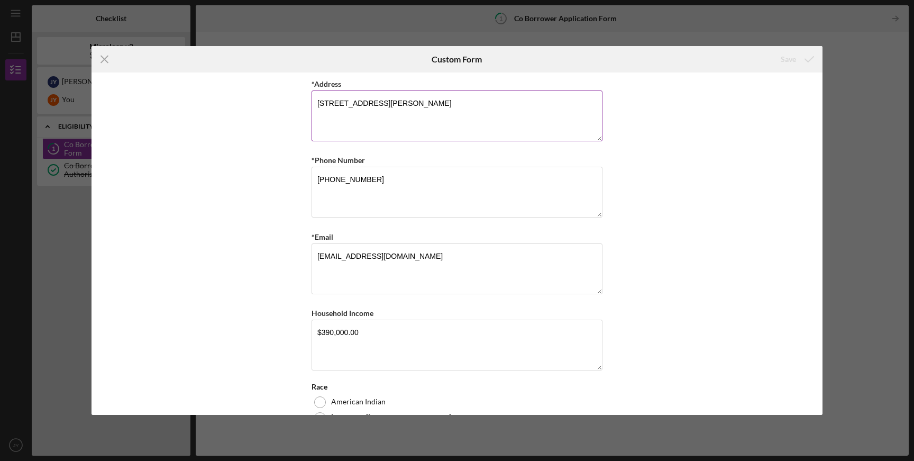
scroll to position [198, 0]
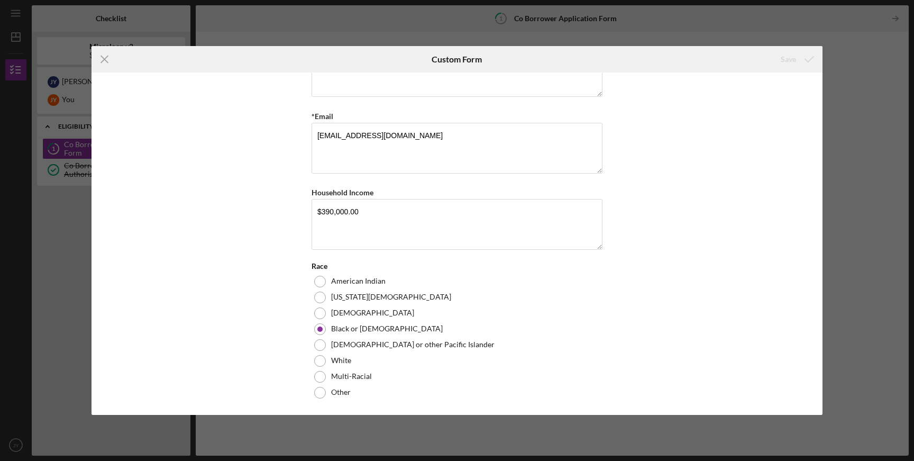
drag, startPoint x: 826, startPoint y: 239, endPoint x: 820, endPoint y: 241, distance: 6.4
click at [826, 239] on div "Icon/Menu Close Custom Form Save *Name [PERSON_NAME] *Address [STREET_ADDRESS][…" at bounding box center [457, 230] width 914 height 461
click at [103, 60] on line at bounding box center [104, 59] width 7 height 7
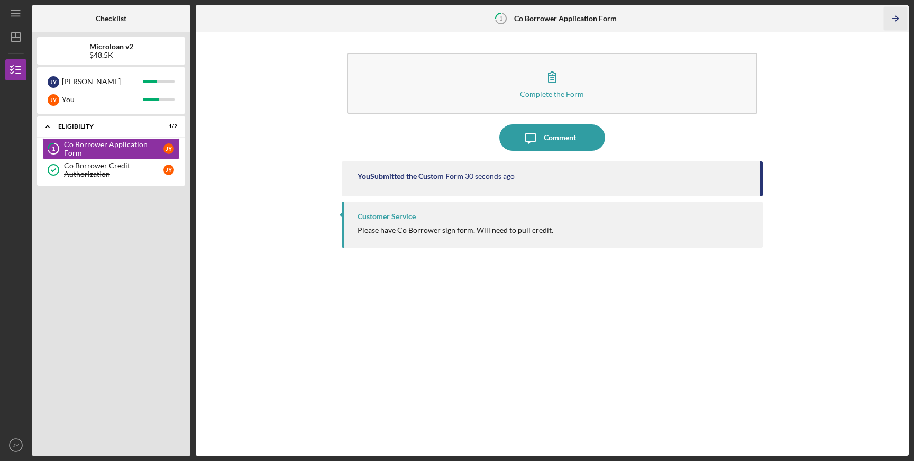
click at [890, 19] on icon "Icon/Table Pagination Arrow" at bounding box center [895, 19] width 24 height 24
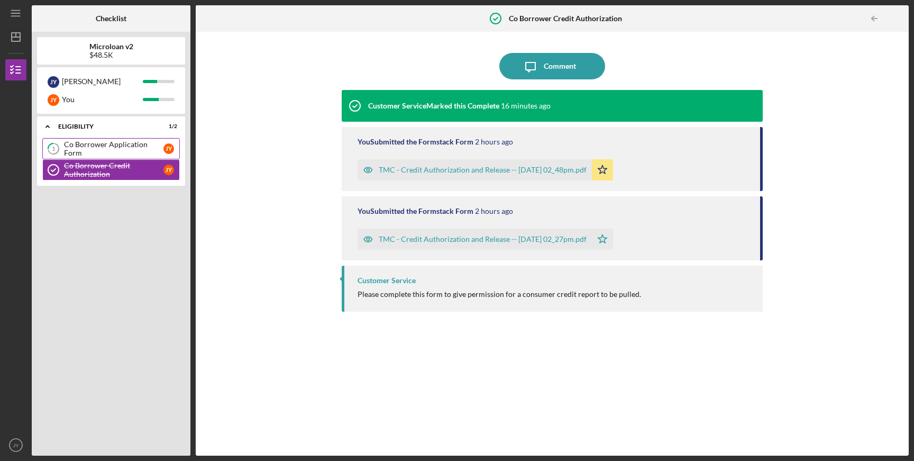
click at [54, 145] on tspan "1" at bounding box center [53, 148] width 3 height 7
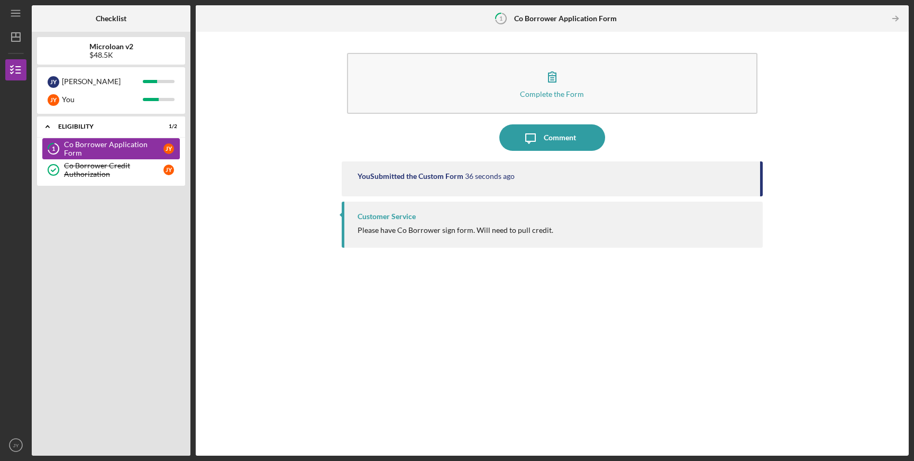
click at [55, 145] on tspan "1" at bounding box center [53, 148] width 3 height 7
click at [507, 181] on div "You Submitted the Custom Form 39 seconds ago" at bounding box center [553, 178] width 422 height 35
click at [171, 127] on div "Eligibility" at bounding box center [115, 126] width 114 height 6
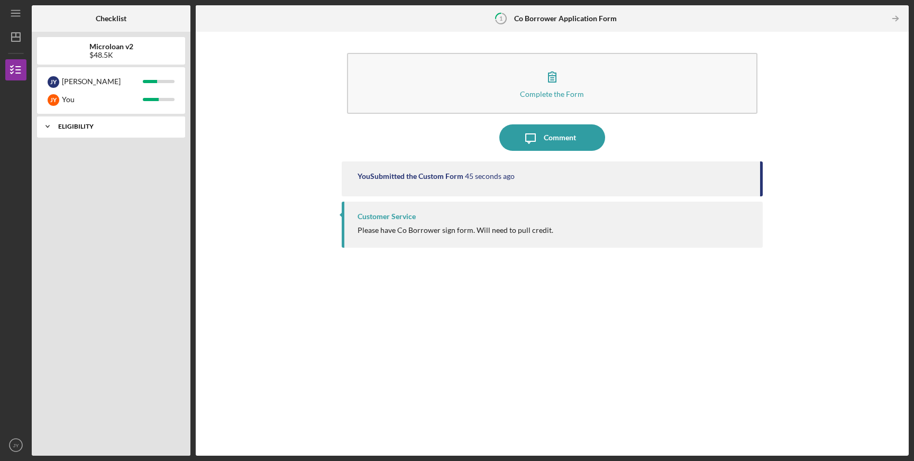
click at [169, 128] on div "Eligibility" at bounding box center [115, 126] width 114 height 6
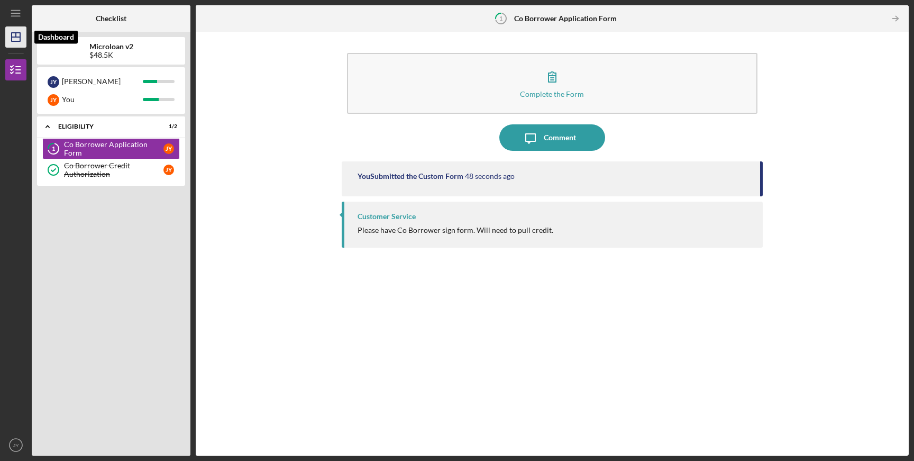
click at [11, 38] on icon "Icon/Dashboard" at bounding box center [16, 37] width 26 height 26
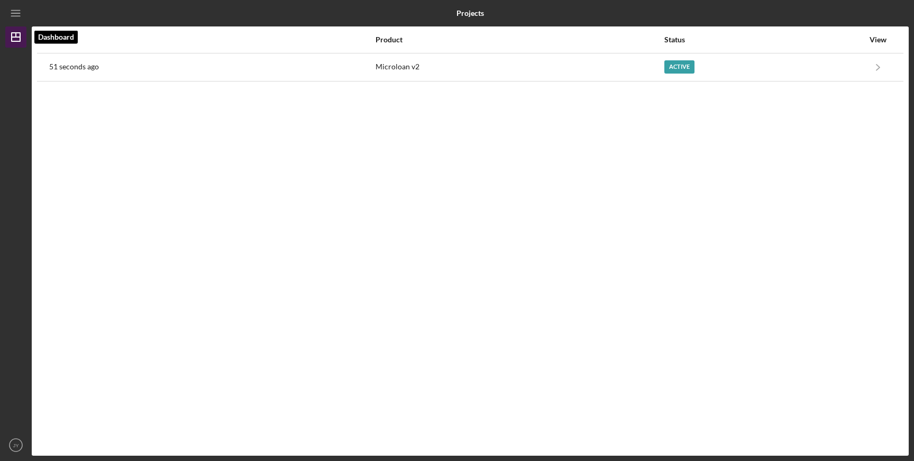
click at [20, 37] on polygon "button" at bounding box center [16, 37] width 8 height 8
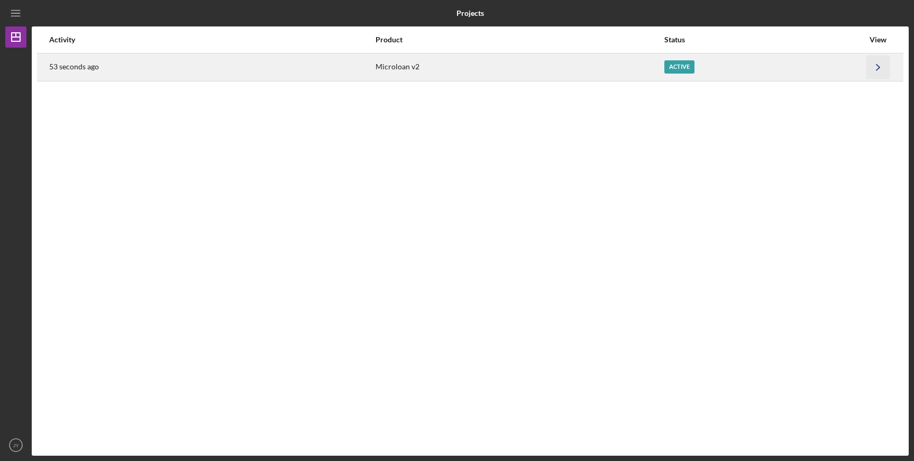
click at [878, 65] on icon "Icon/Navigate" at bounding box center [878, 67] width 24 height 24
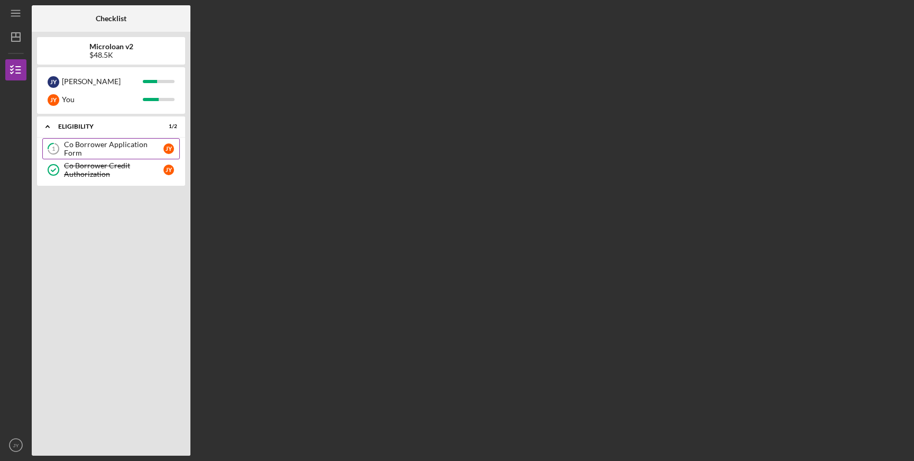
click at [125, 145] on div "Co Borrower Application Form" at bounding box center [113, 148] width 99 height 17
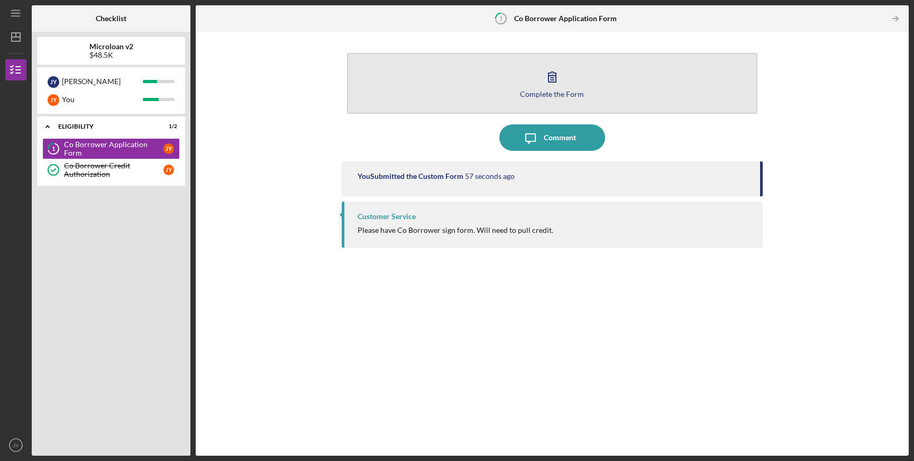
click at [552, 81] on icon "button" at bounding box center [552, 76] width 26 height 26
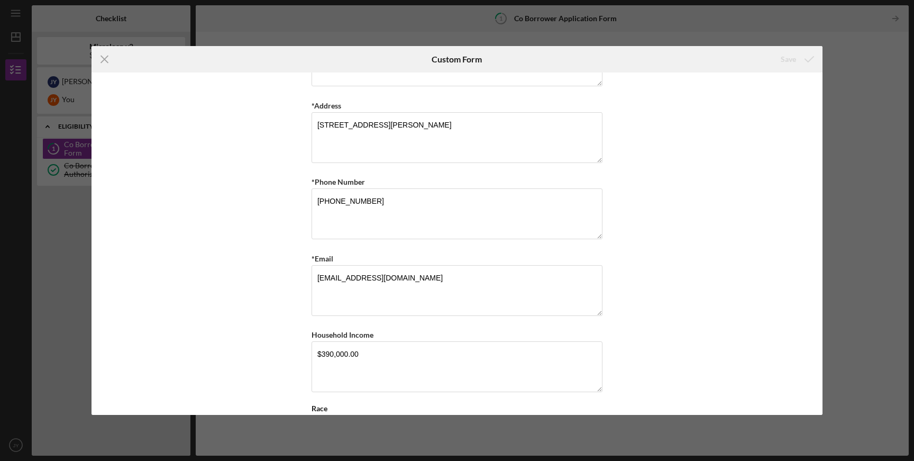
scroll to position [198, 0]
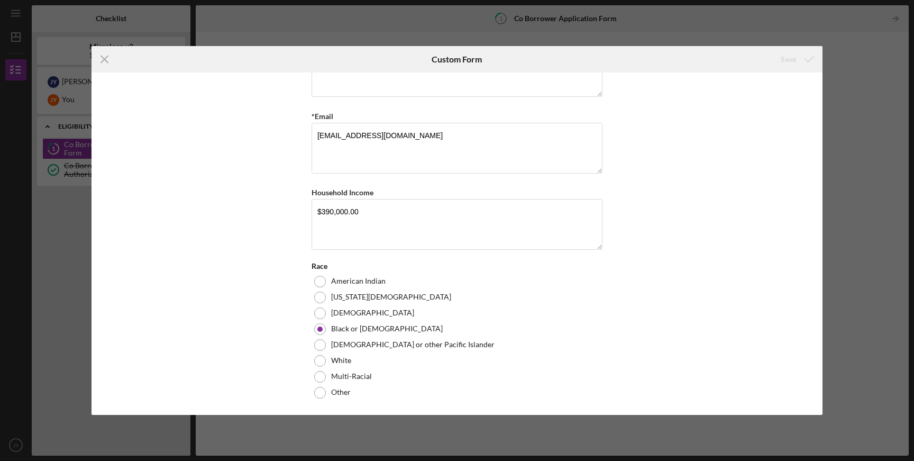
click at [531, 264] on div "Race" at bounding box center [457, 266] width 291 height 8
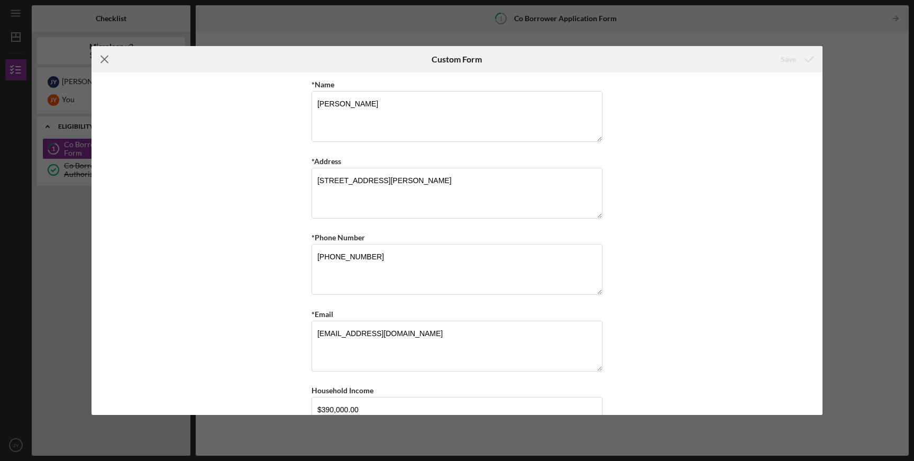
click at [109, 59] on icon "Icon/Menu Close" at bounding box center [104, 59] width 26 height 26
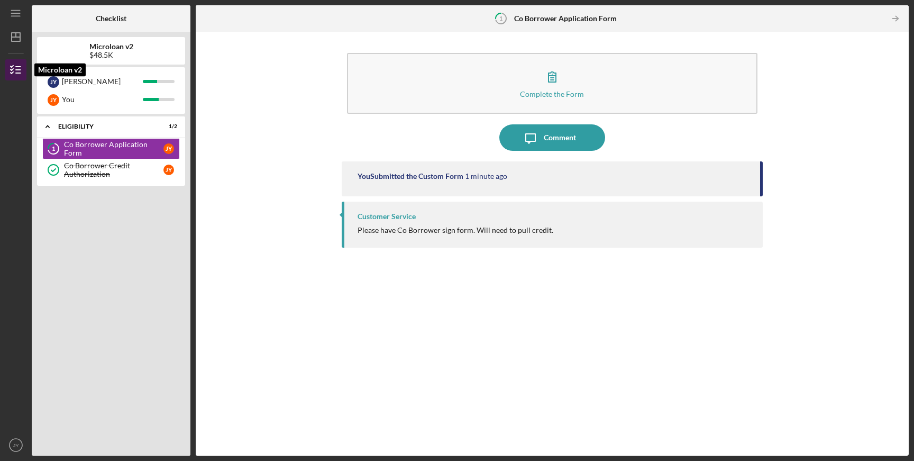
click at [13, 67] on icon "button" at bounding box center [16, 70] width 26 height 26
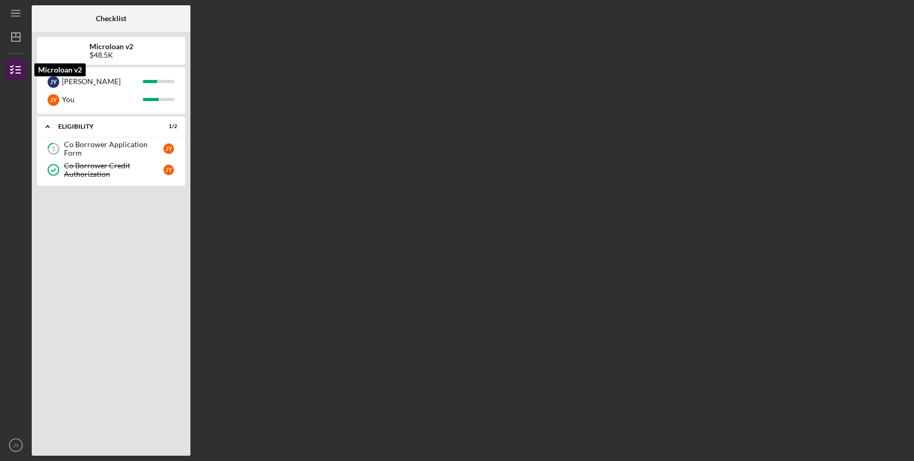
click at [12, 67] on icon "button" at bounding box center [16, 70] width 26 height 26
click at [118, 144] on link "1 Co Borrower Application Form J Y" at bounding box center [111, 148] width 138 height 21
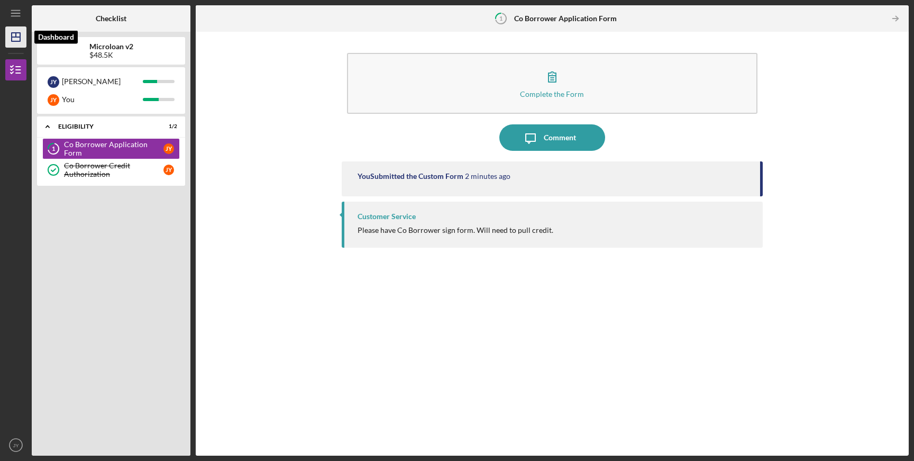
click at [12, 39] on polygon "button" at bounding box center [16, 37] width 8 height 8
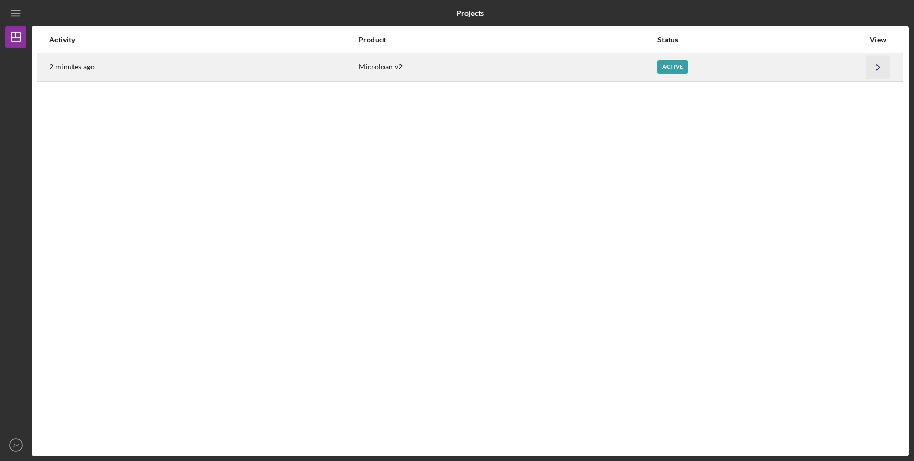
click at [878, 69] on polyline "button" at bounding box center [877, 67] width 3 height 6
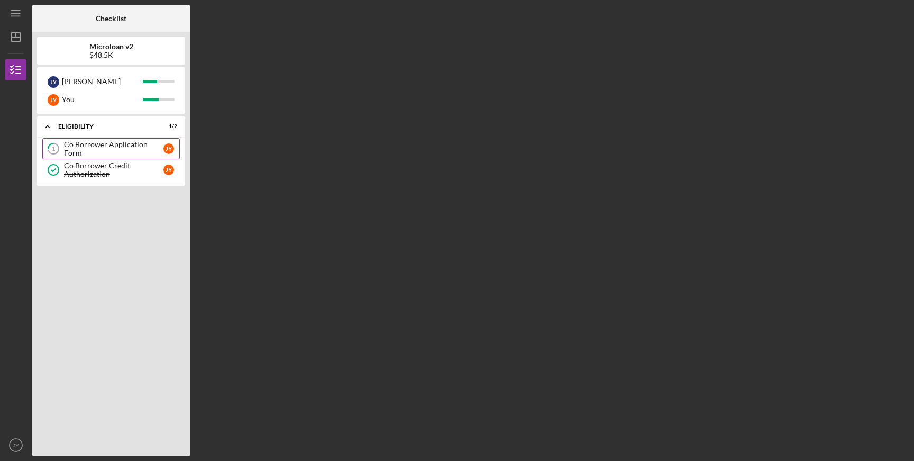
click at [78, 143] on link "1 Co Borrower Application Form J Y" at bounding box center [111, 148] width 138 height 21
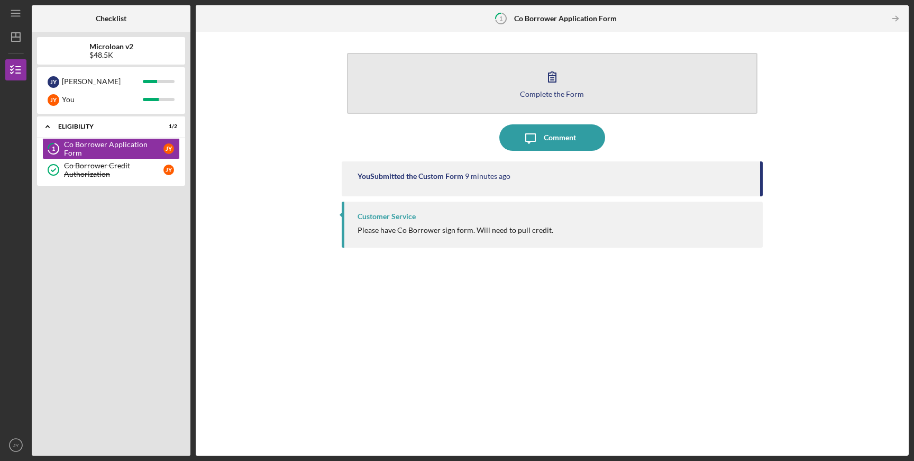
click at [574, 88] on button "Complete the Form Form" at bounding box center [552, 83] width 411 height 61
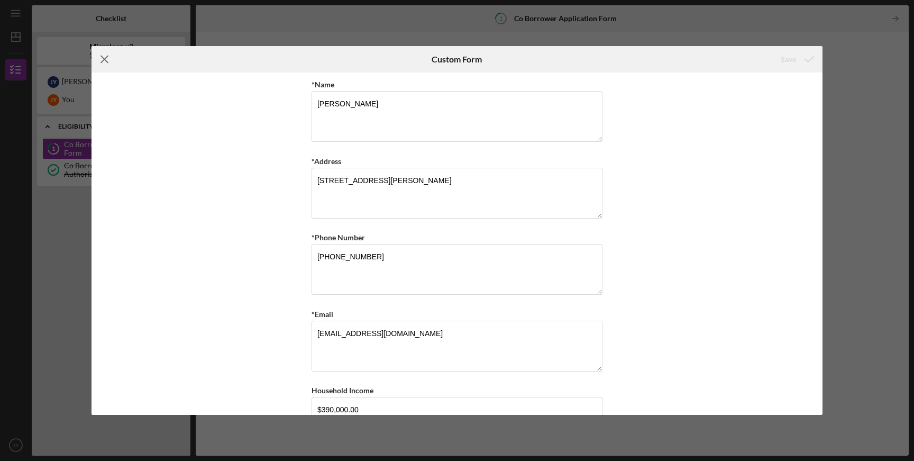
click at [111, 54] on icon "Icon/Menu Close" at bounding box center [104, 59] width 26 height 26
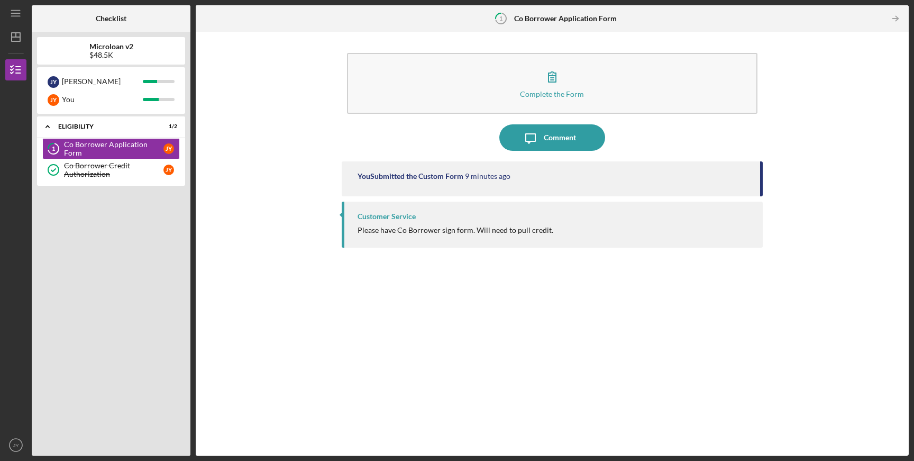
click at [538, 175] on div "You Submitted the Custom Form 9 minutes ago" at bounding box center [554, 176] width 392 height 8
click at [519, 17] on div "1 Co Borrower Application Form" at bounding box center [552, 18] width 129 height 26
drag, startPoint x: 559, startPoint y: 17, endPoint x: 529, endPoint y: 17, distance: 30.2
click at [548, 17] on b "Co Borrower Application Form" at bounding box center [565, 18] width 103 height 8
click at [99, 95] on div "You" at bounding box center [102, 99] width 81 height 18
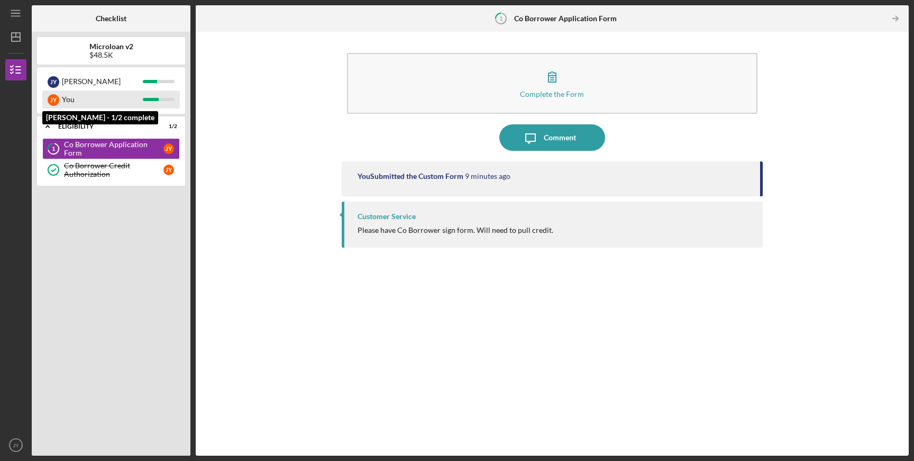
drag, startPoint x: 49, startPoint y: 102, endPoint x: 64, endPoint y: 103, distance: 14.8
click at [49, 102] on div "J Y" at bounding box center [54, 100] width 12 height 12
click at [144, 100] on div at bounding box center [151, 99] width 16 height 3
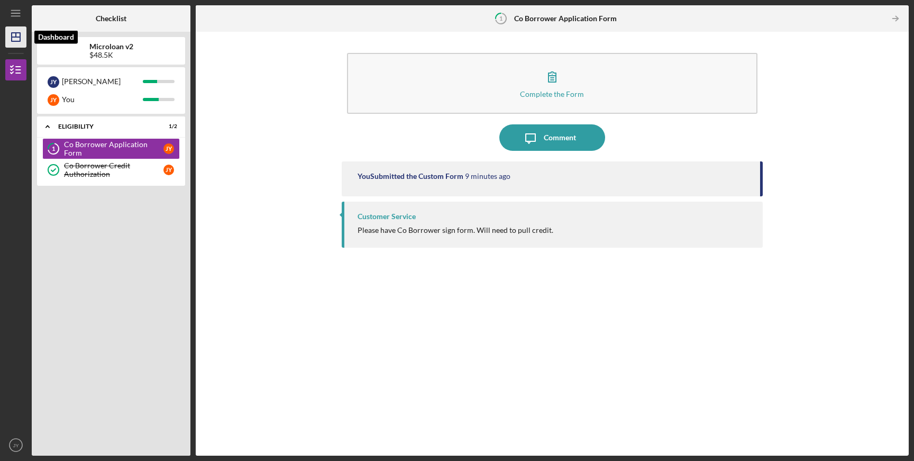
click at [15, 36] on icon "Icon/Dashboard" at bounding box center [16, 37] width 26 height 26
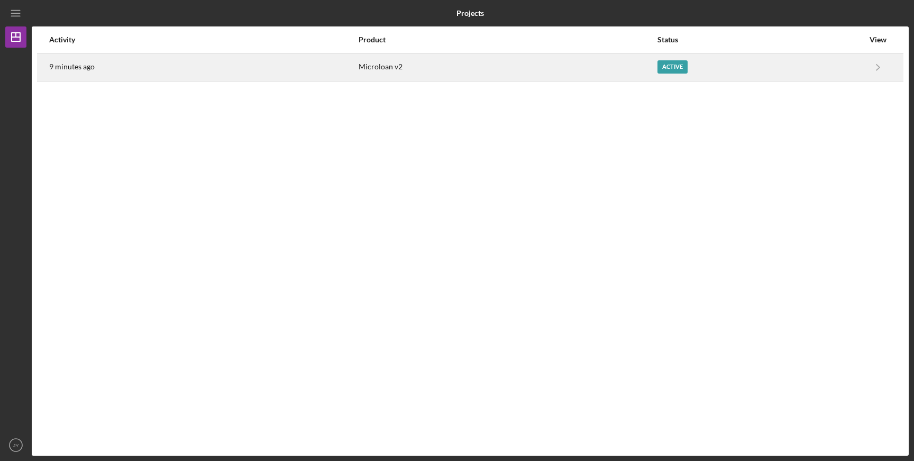
click at [375, 63] on div "Microloan v2" at bounding box center [508, 67] width 298 height 26
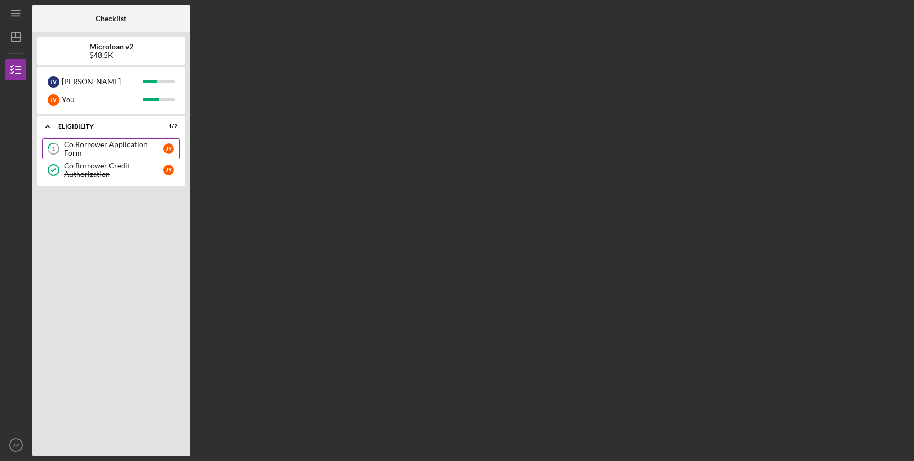
click at [102, 148] on div "Co Borrower Application Form" at bounding box center [113, 148] width 99 height 17
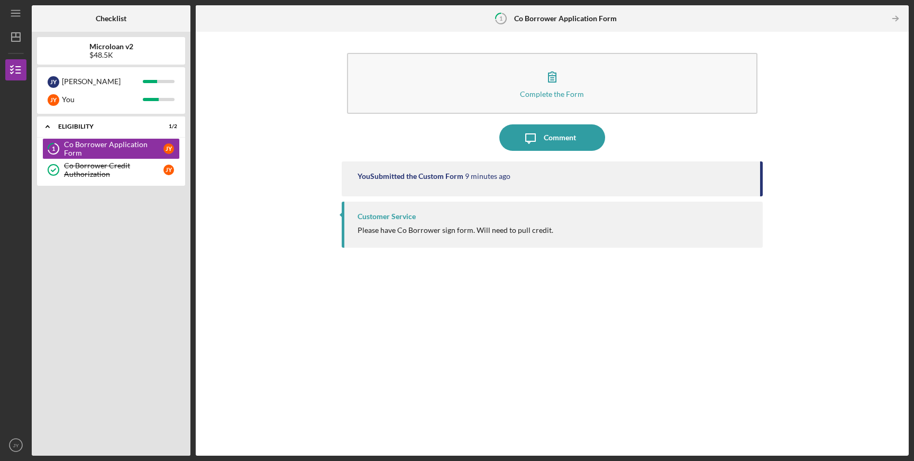
click at [755, 178] on div "You Submitted the Custom Form 9 minutes ago" at bounding box center [553, 178] width 422 height 35
click at [542, 187] on div "You Submitted the Custom Form 9 minutes ago" at bounding box center [553, 178] width 422 height 35
drag, startPoint x: 763, startPoint y: 209, endPoint x: 755, endPoint y: 247, distance: 38.4
click at [761, 213] on div "You Submitted the Custom Form 9 minutes ago Customer Service Please have Co Bor…" at bounding box center [553, 300] width 422 height 278
click at [748, 291] on div "You Submitted the Custom Form 9 minutes ago Customer Service Please have Co Bor…" at bounding box center [553, 300] width 422 height 278
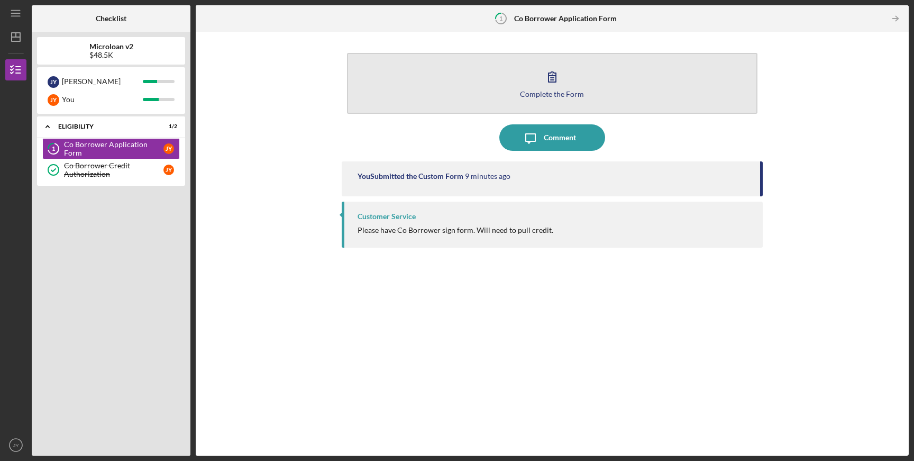
click at [556, 80] on icon "button" at bounding box center [551, 77] width 7 height 10
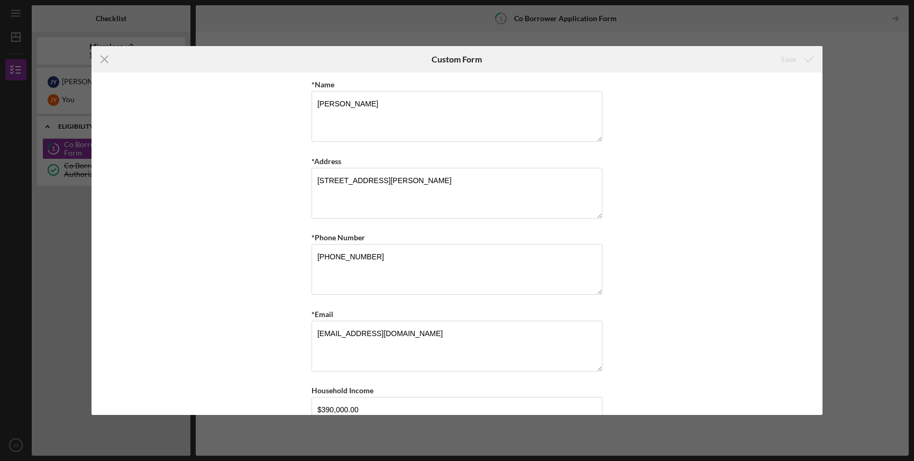
click at [98, 57] on icon "Icon/Menu Close" at bounding box center [104, 59] width 26 height 26
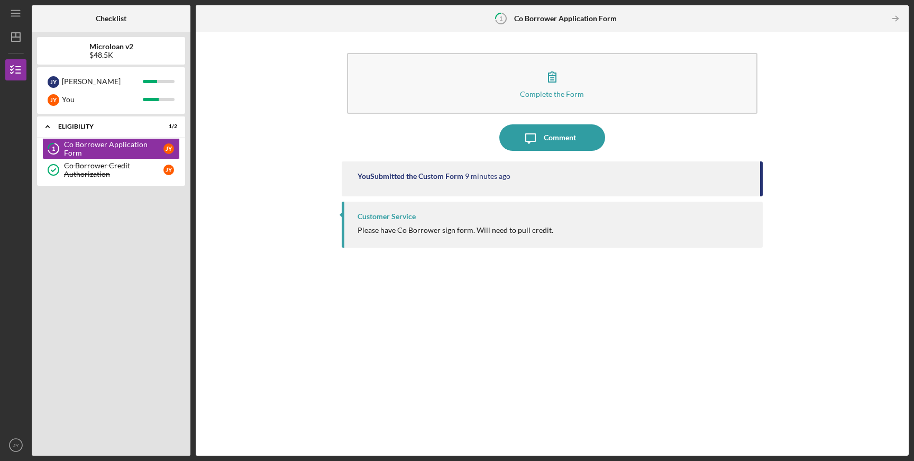
click at [342, 213] on div at bounding box center [341, 214] width 3 height 5
click at [342, 218] on div "Customer Service Please have Co Borrower sign form. Will need to pull credit." at bounding box center [553, 225] width 422 height 46
click at [711, 249] on div "You Submitted the Custom Form 9 minutes ago Customer Service Please have Co Bor…" at bounding box center [553, 300] width 422 height 278
click at [634, 232] on div "Customer Service Please have Co Borrower sign form. Will need to pull credit." at bounding box center [553, 225] width 422 height 46
click at [634, 232] on div "Please have Co Borrower sign form. Will need to pull credit." at bounding box center [555, 230] width 395 height 8
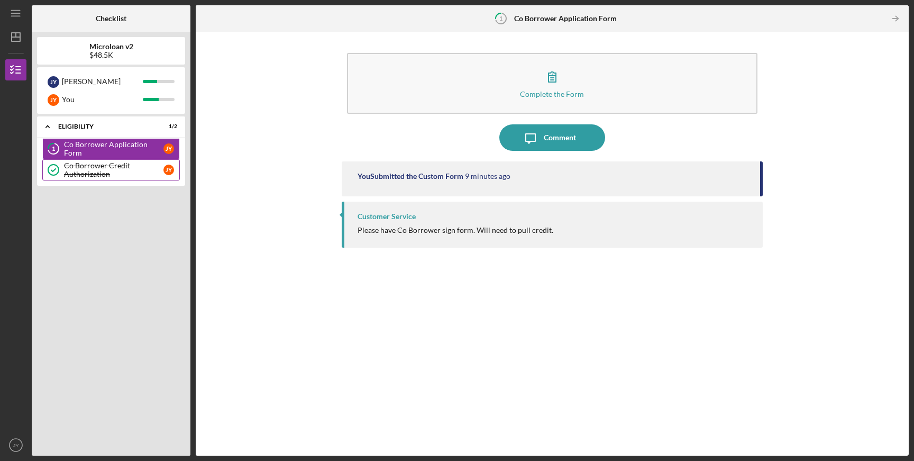
click at [103, 173] on div "Co Borrower Credit Authorization" at bounding box center [113, 169] width 99 height 17
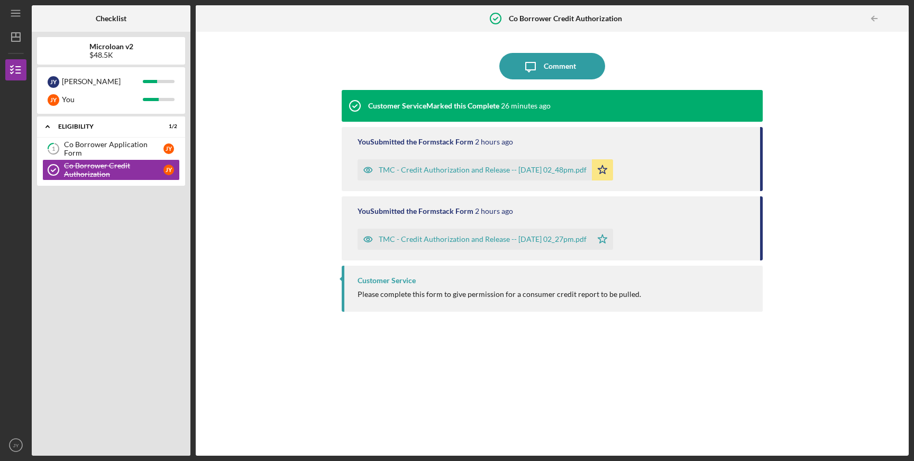
click at [368, 239] on icon "button" at bounding box center [368, 238] width 21 height 21
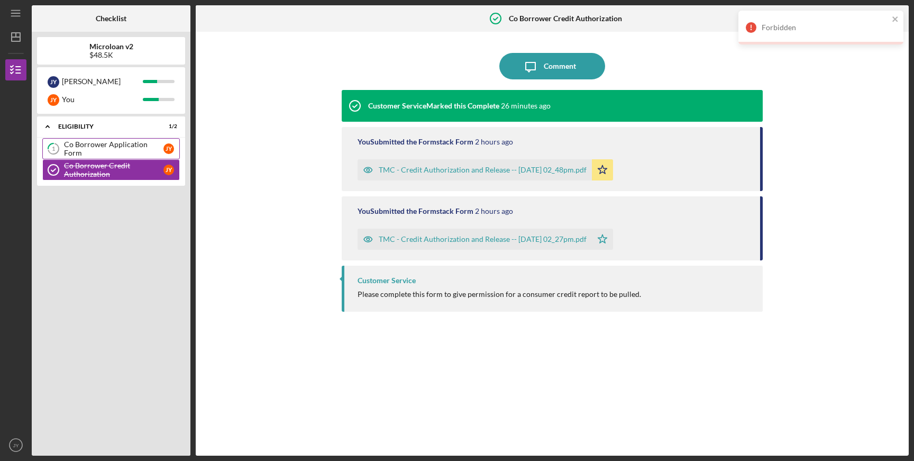
click at [91, 143] on link "1 Co Borrower Application Form J Y" at bounding box center [111, 148] width 138 height 21
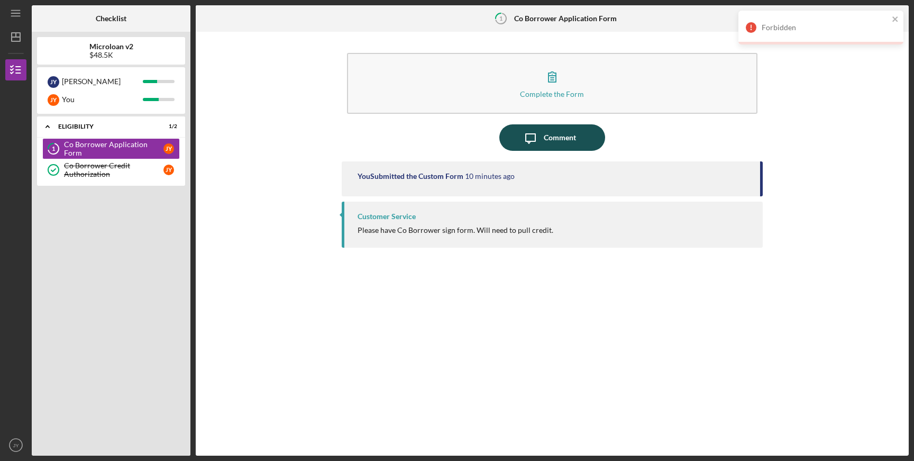
click at [549, 136] on div "Comment" at bounding box center [560, 137] width 32 height 26
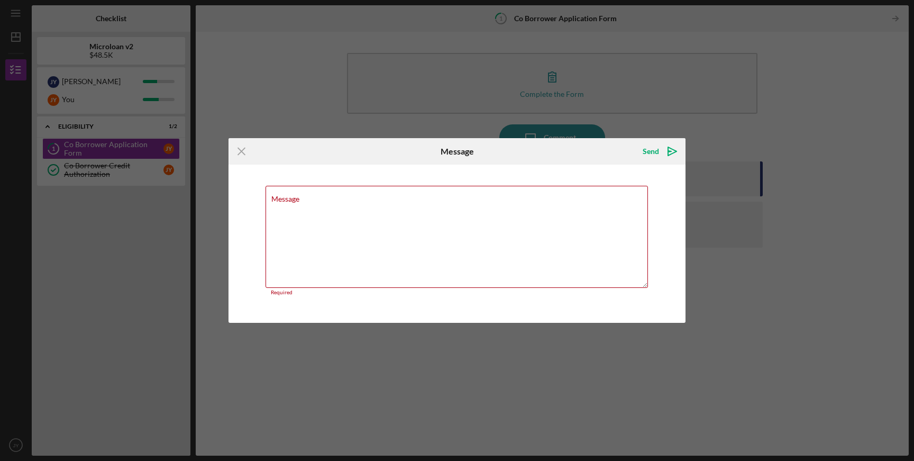
click at [241, 155] on icon "Icon/Menu Close" at bounding box center [241, 151] width 26 height 26
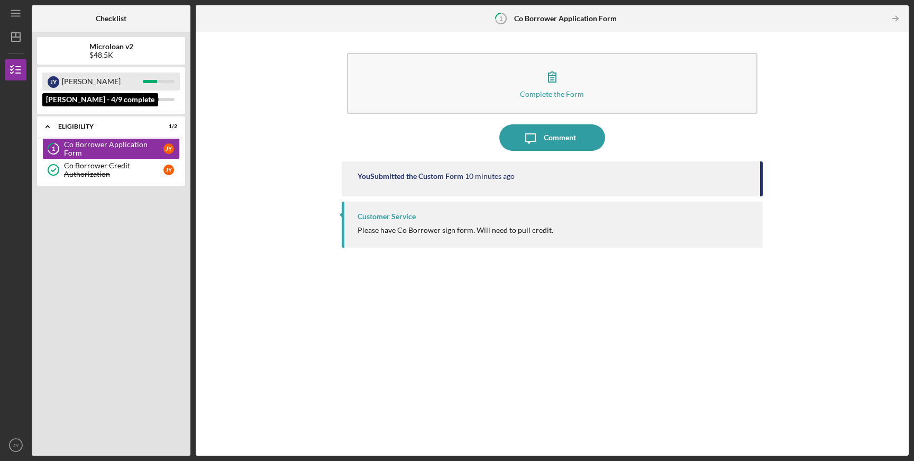
click at [131, 80] on div "[PERSON_NAME]" at bounding box center [102, 81] width 81 height 18
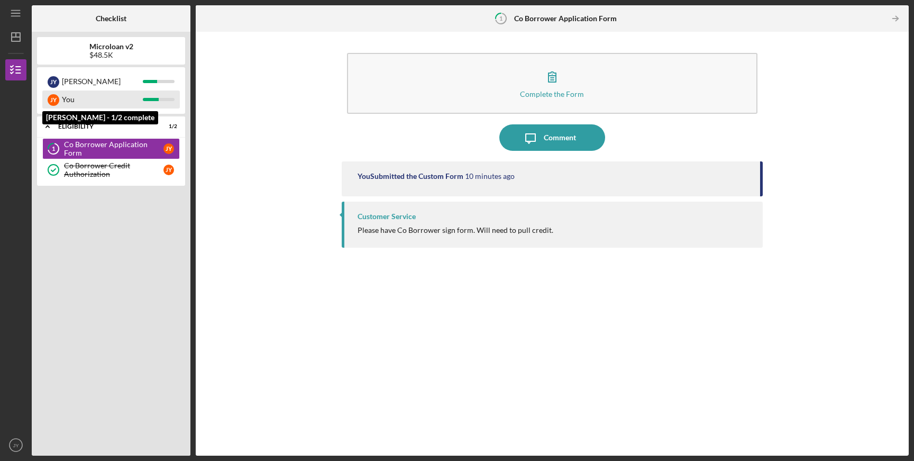
click at [124, 104] on div "You" at bounding box center [102, 99] width 81 height 18
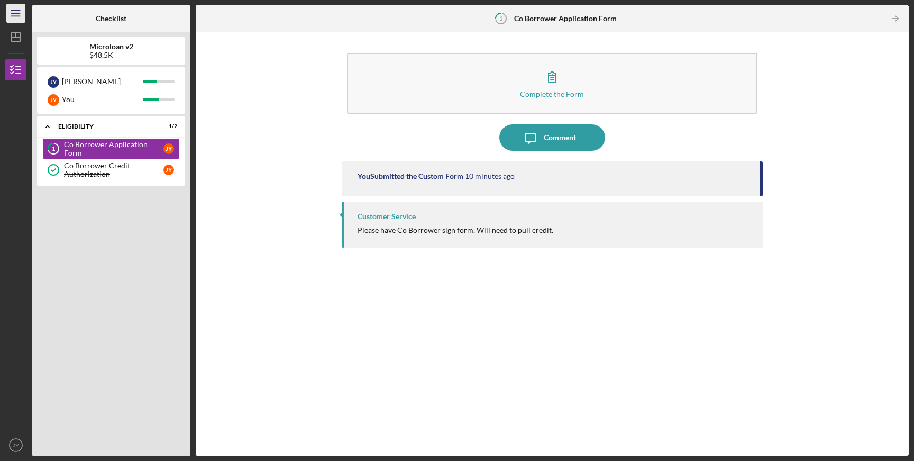
click at [11, 14] on icon "Icon/Menu" at bounding box center [16, 14] width 24 height 24
